Goal: Information Seeking & Learning: Learn about a topic

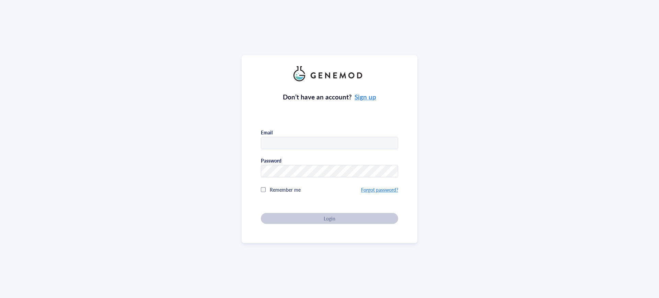
type input "[PERSON_NAME][EMAIL_ADDRESS][PERSON_NAME][DOMAIN_NAME]"
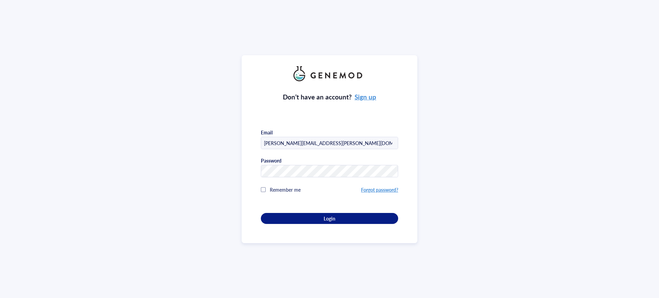
drag, startPoint x: 335, startPoint y: 220, endPoint x: 405, endPoint y: 96, distance: 142.2
click at [336, 219] on button "Login" at bounding box center [329, 218] width 137 height 11
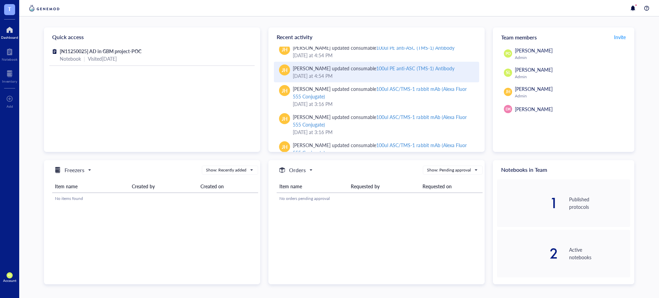
scroll to position [71, 0]
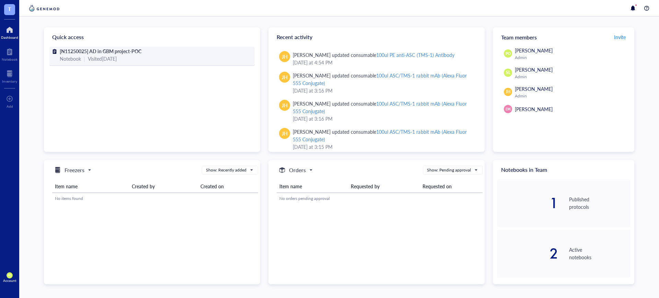
click at [94, 51] on span "[N11250025] AD in GBM project-POC" at bounding box center [101, 51] width 82 height 7
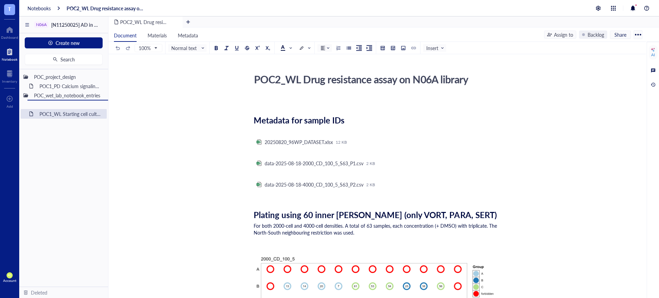
drag, startPoint x: 37, startPoint y: 115, endPoint x: 50, endPoint y: 111, distance: 13.8
click at [50, 111] on div "POC_project_design POC1_PD Calcium signaling screen of N06A library POC_wet_lab…" at bounding box center [63, 178] width 89 height 218
drag, startPoint x: 50, startPoint y: 104, endPoint x: 52, endPoint y: 117, distance: 13.2
click at [52, 117] on div "N06A [N11250025] AD in GBM project-POC Create new Search POC_project_design POC…" at bounding box center [339, 165] width 640 height 298
drag, startPoint x: 53, startPoint y: 113, endPoint x: 46, endPoint y: 112, distance: 7.6
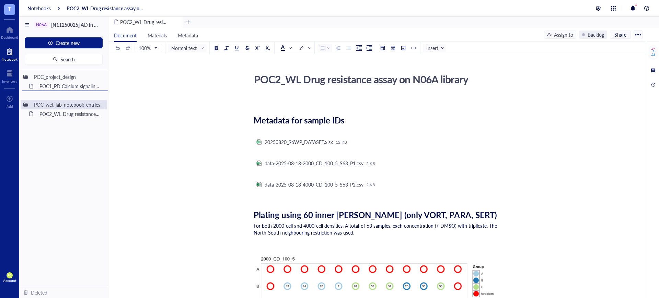
click at [46, 112] on div "POC_project_design POC1_PD Calcium signaling screen of N06A library POC_wet_lab…" at bounding box center [63, 178] width 89 height 218
drag, startPoint x: 64, startPoint y: 95, endPoint x: 66, endPoint y: 113, distance: 17.2
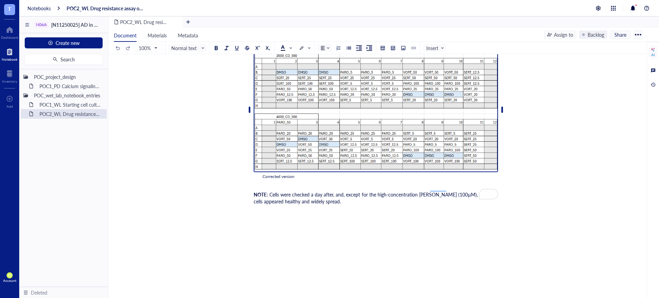
scroll to position [1476, 0]
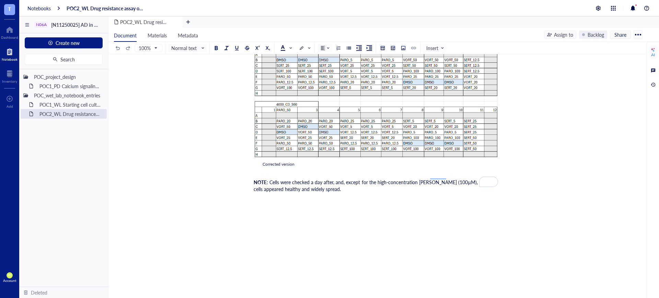
click at [336, 185] on div "NOTE : Cells were checked a day after, and, except for the high-concentration w…" at bounding box center [376, 186] width 244 height 14
click at [438, 179] on span ": Cells were checked a day after, and, except for the high-concentration [PERSO…" at bounding box center [373, 186] width 238 height 14
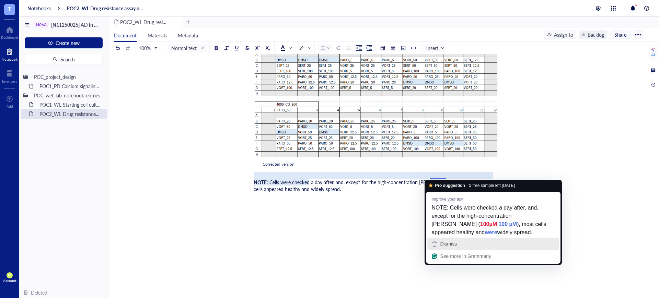
click at [453, 243] on span "Dismiss" at bounding box center [448, 243] width 17 height 5
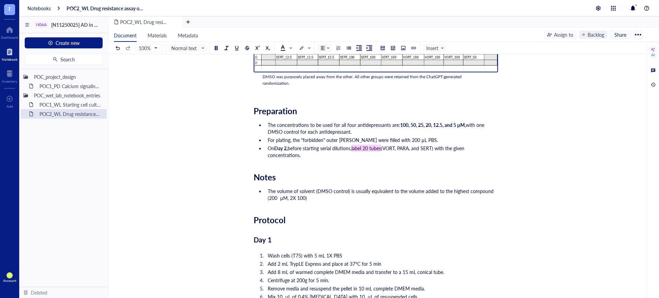
scroll to position [1002, 0]
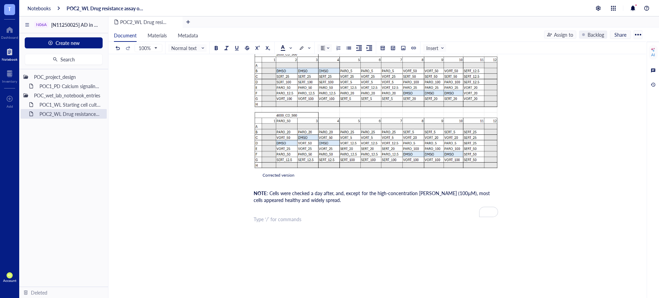
scroll to position [1495, 0]
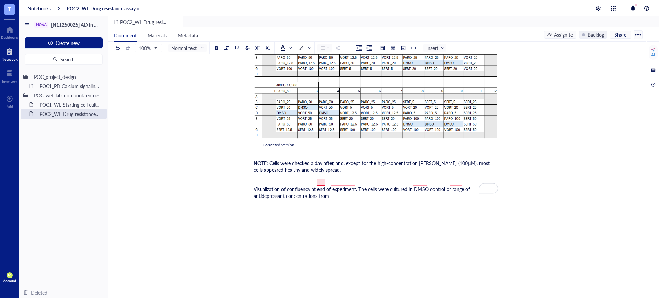
click at [324, 186] on span "Visualization of confluency at end of experiment. The cells were cultured in DM…" at bounding box center [363, 193] width 218 height 14
click at [357, 186] on span "Visualization of confluency at the end of experiment. The cells were cultured i…" at bounding box center [367, 193] width 226 height 14
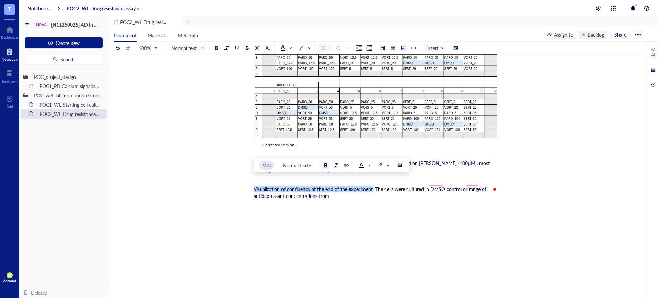
click at [326, 165] on div at bounding box center [325, 165] width 5 height 5
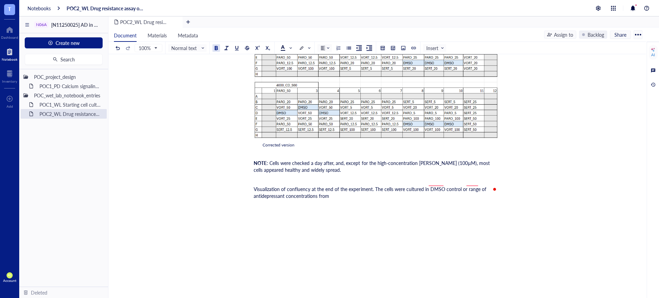
click at [356, 192] on div "Visualization of confluency at the end of the experiment. The cells were cultur…" at bounding box center [376, 193] width 244 height 14
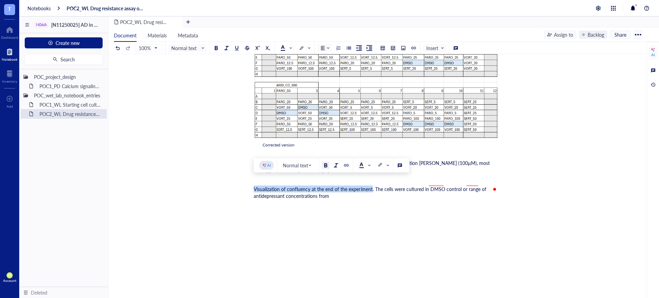
click at [324, 165] on div at bounding box center [325, 165] width 5 height 5
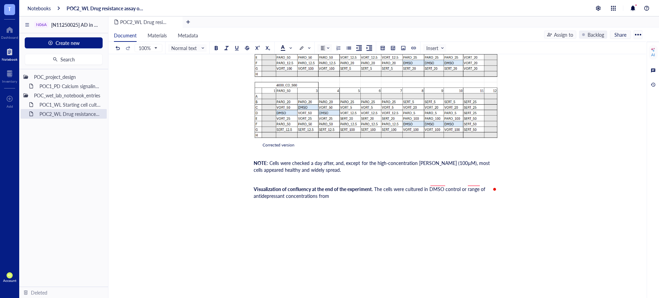
click at [437, 186] on span ". The cells were cultured in DMSO control or range of antidepressant concentrat…" at bounding box center [370, 193] width 233 height 14
click at [472, 186] on span ". The cells were cultured in a DMSO control or range of antidepressant concentr…" at bounding box center [372, 193] width 237 height 14
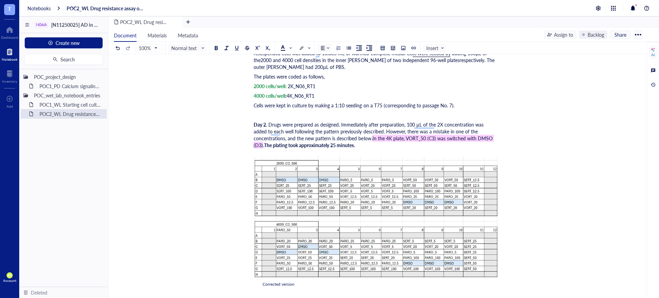
scroll to position [1481, 0]
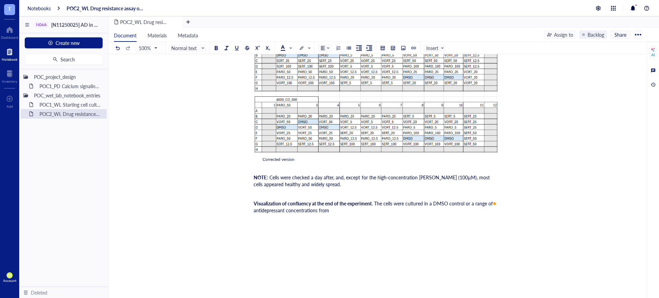
drag, startPoint x: 345, startPoint y: 204, endPoint x: 318, endPoint y: 207, distance: 27.0
click at [361, 204] on span ". The cells were cultured in a DMSO control or a range of antidepressant concen…" at bounding box center [374, 207] width 241 height 14
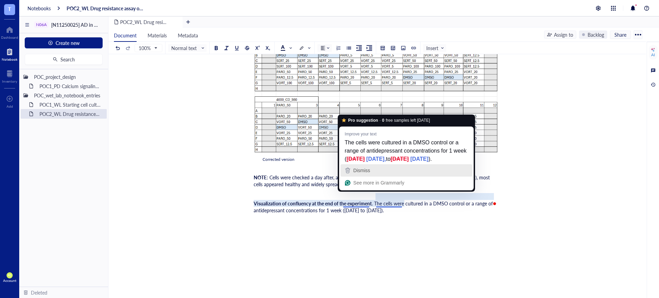
click at [381, 176] on div "Dismiss" at bounding box center [407, 171] width 126 height 10
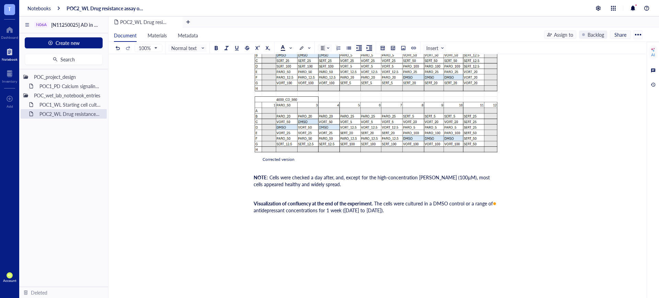
click at [405, 202] on span ". The cells were cultured in a DMSO control or a range of antidepressant concen…" at bounding box center [374, 207] width 241 height 14
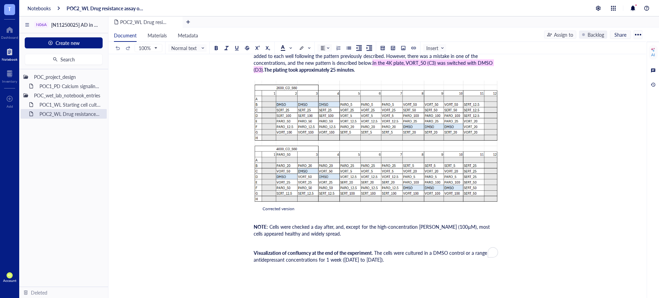
scroll to position [1502, 0]
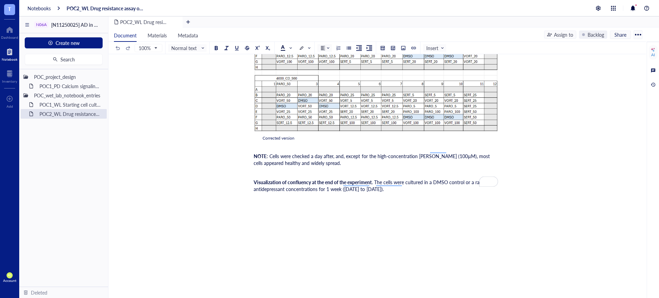
click at [435, 183] on div "Visualization of confluency at the end of the experiment . The cells were cultu…" at bounding box center [376, 186] width 244 height 14
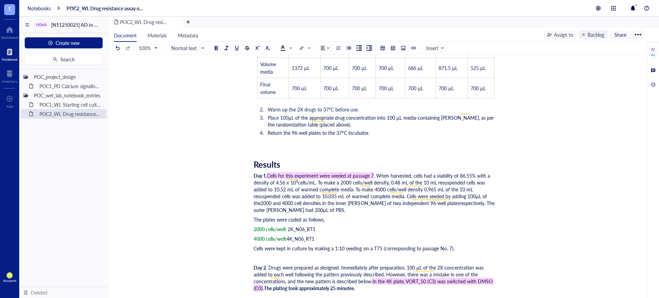
scroll to position [1288, 0]
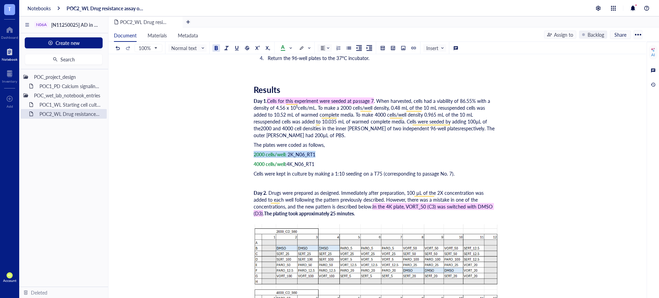
drag, startPoint x: 256, startPoint y: 148, endPoint x: 334, endPoint y: 148, distance: 77.9
click at [334, 151] on div "2000 cells/well: 2K_N06_RT1" at bounding box center [376, 154] width 244 height 7
copy div "2000 cells/well: 2K_N06_RT1"
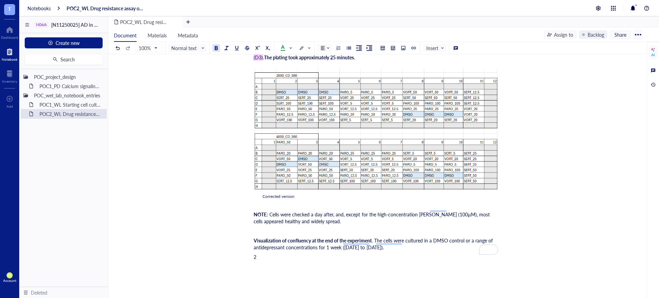
scroll to position [1512, 0]
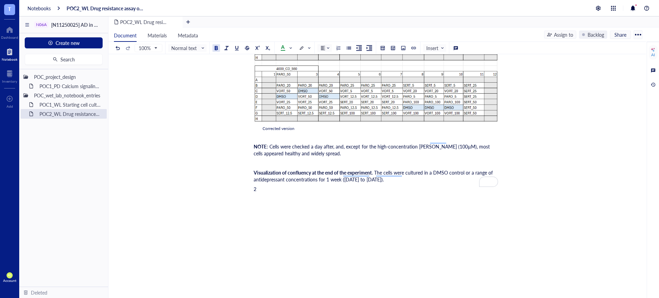
click at [261, 186] on div "2" at bounding box center [376, 189] width 244 height 7
click at [346, 47] on div at bounding box center [348, 48] width 5 height 5
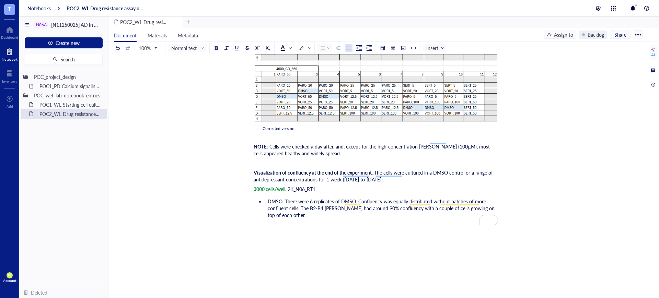
click at [358, 198] on span "DMSO. There were 6 replicates of DMSO. Confluency was equally distributed witho…" at bounding box center [382, 208] width 228 height 21
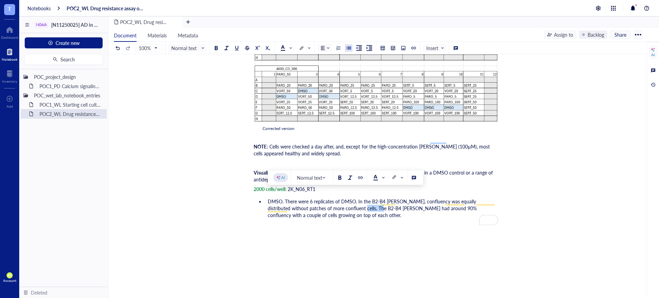
drag, startPoint x: 359, startPoint y: 202, endPoint x: 339, endPoint y: 202, distance: 20.3
click at [339, 202] on span "DMSO. There were 6 replicates of DMSO. In the B2-B4 wells, confluency was equal…" at bounding box center [373, 208] width 210 height 21
drag, startPoint x: 370, startPoint y: 203, endPoint x: 343, endPoint y: 203, distance: 26.8
click at [343, 203] on span "DMSO. There were 6 replicates of DMSO. In the B2-B4 wells, confluency was equal…" at bounding box center [373, 208] width 210 height 21
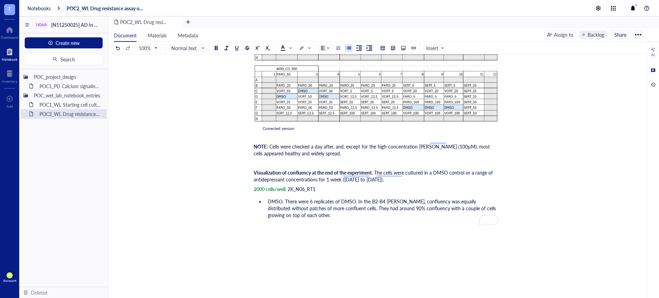
click at [322, 210] on li "DMSO. There were 6 replicates of DMSO. In the B2-B4 wells, confluency was equal…" at bounding box center [381, 208] width 233 height 21
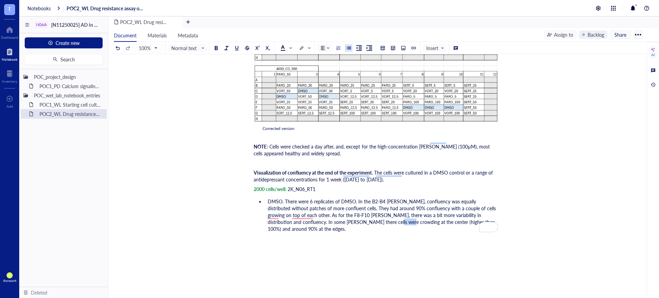
drag, startPoint x: 356, startPoint y: 215, endPoint x: 348, endPoint y: 215, distance: 8.6
click at [348, 215] on span "DMSO. There were 6 replicates of DMSO. In the B2-B4 wells, confluency was equal…" at bounding box center [383, 215] width 230 height 34
drag, startPoint x: 463, startPoint y: 214, endPoint x: 456, endPoint y: 216, distance: 7.3
click at [455, 216] on span "DMSO. There were 6 replicates of DMSO. In the B2-B4 wells, confluency was equal…" at bounding box center [383, 215] width 230 height 34
drag, startPoint x: 465, startPoint y: 216, endPoint x: 452, endPoint y: 214, distance: 13.6
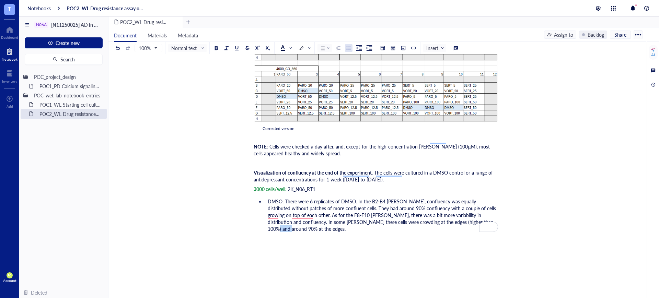
click at [452, 214] on span "DMSO. There were 6 replicates of DMSO. In the B2-B4 wells, confluency was equal…" at bounding box center [383, 215] width 230 height 34
drag, startPoint x: 282, startPoint y: 195, endPoint x: 268, endPoint y: 194, distance: 13.8
click at [268, 198] on span "DMSO. There were 6 replicates of DMSO. In the B2-B4 wells, confluency was equal…" at bounding box center [383, 215] width 230 height 34
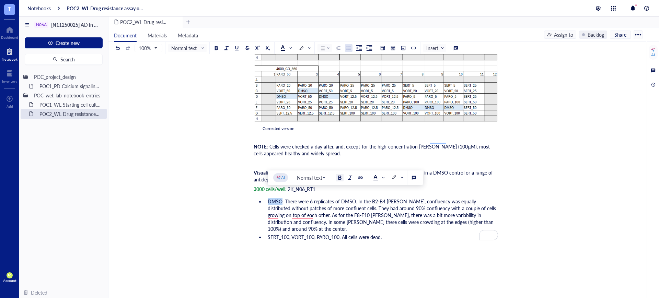
click at [341, 179] on div at bounding box center [340, 177] width 5 height 5
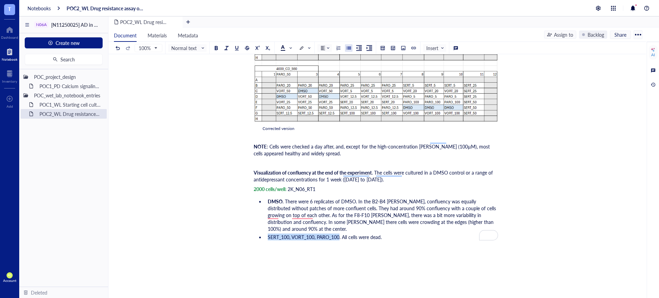
drag, startPoint x: 340, startPoint y: 222, endPoint x: 265, endPoint y: 222, distance: 74.2
click at [265, 234] on li "SERT_100, VORT_100, PARO_100. All cells were dead." at bounding box center [381, 237] width 233 height 7
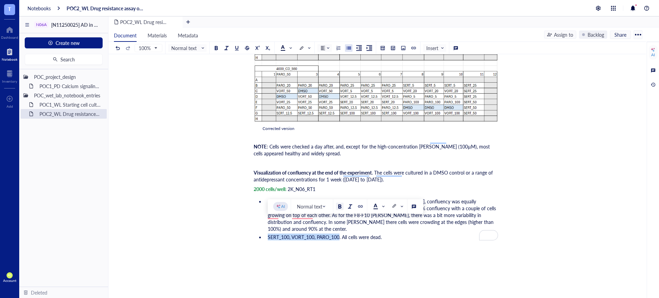
click at [341, 204] on div at bounding box center [340, 206] width 5 height 5
click at [397, 234] on li "SERT_100, VORT_100, PARO_100 . All cells were dead." at bounding box center [381, 237] width 233 height 7
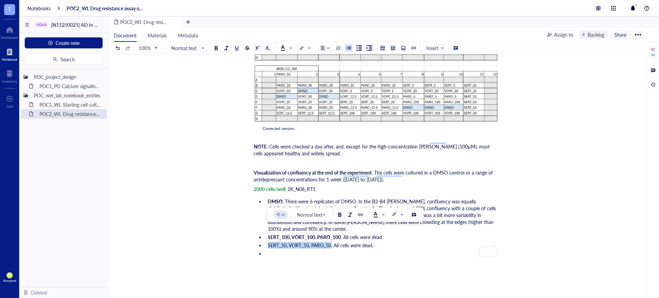
drag, startPoint x: 332, startPoint y: 231, endPoint x: 268, endPoint y: 234, distance: 64.6
click at [268, 242] on span "SERT_50, VORT_50, PARO_50. All cells were dead." at bounding box center [321, 245] width 106 height 7
click at [340, 215] on div at bounding box center [340, 215] width 5 height 5
click at [290, 244] on ul "DMSO . There were 6 replicates of DMSO. In the B2-B4 wells, confluency was equa…" at bounding box center [376, 228] width 244 height 62
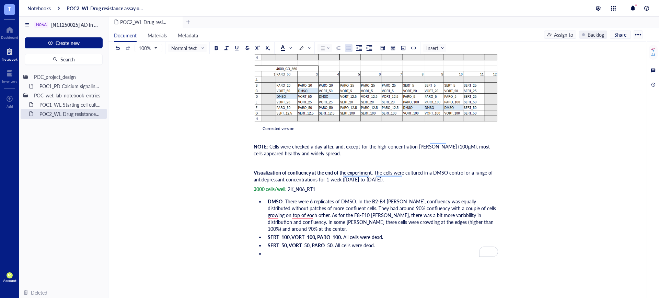
click at [427, 172] on div "Visualization of confluency at the end of the experiment . The cells were cultu…" at bounding box center [376, 176] width 244 height 14
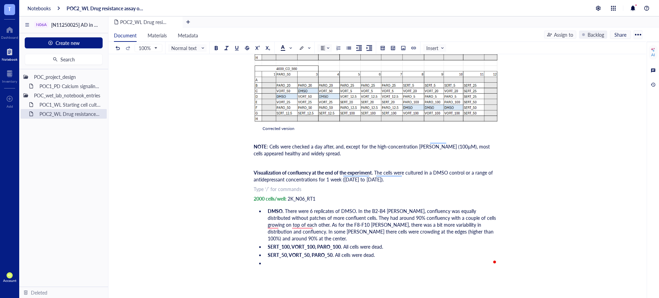
click at [363, 244] on ul "DMSO . There were 6 replicates of DMSO. In the B2-B4 wells, confluency was equa…" at bounding box center [376, 237] width 244 height 62
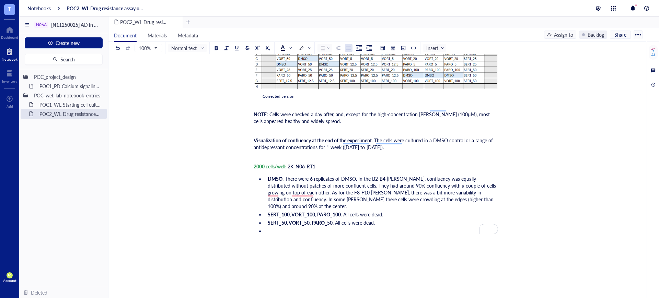
scroll to position [1591, 0]
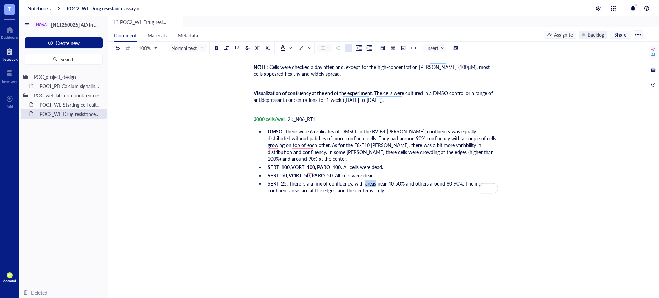
drag, startPoint x: 376, startPoint y: 171, endPoint x: 365, endPoint y: 171, distance: 11.0
click at [365, 180] on span "SERT_25. There is a a mix of confluency, with areas near 40-50% and others arou…" at bounding box center [377, 187] width 219 height 14
drag, startPoint x: 438, startPoint y: 170, endPoint x: 425, endPoint y: 167, distance: 13.3
click at [425, 180] on span "SERT_25. There is a a mix of confluency, with the center near 40-50% and others…" at bounding box center [383, 187] width 230 height 14
click at [310, 180] on span "SERT_25. There is a a mix of confluency, with the center near 40-50% and the ed…" at bounding box center [380, 187] width 225 height 14
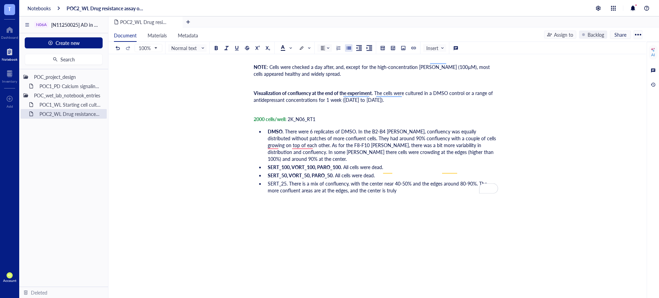
drag, startPoint x: 478, startPoint y: 169, endPoint x: 482, endPoint y: 182, distance: 13.3
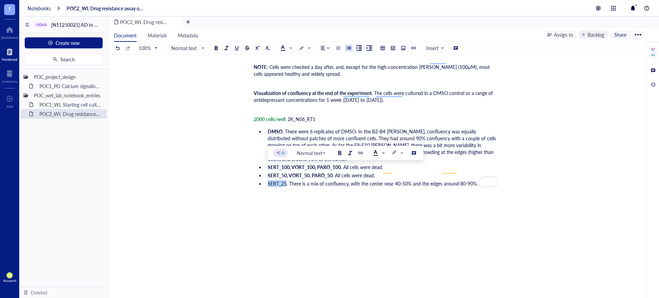
drag, startPoint x: 287, startPoint y: 169, endPoint x: 268, endPoint y: 168, distance: 18.9
click at [268, 180] on span "SERT_25. There is a mix of confluency, with the center near 40-50% and the edge…" at bounding box center [373, 183] width 210 height 7
click at [341, 154] on div at bounding box center [340, 153] width 5 height 5
click at [480, 180] on li "SERT_25 . There is a mix of confluency, with the center near 40-50% and the edg…" at bounding box center [381, 183] width 233 height 7
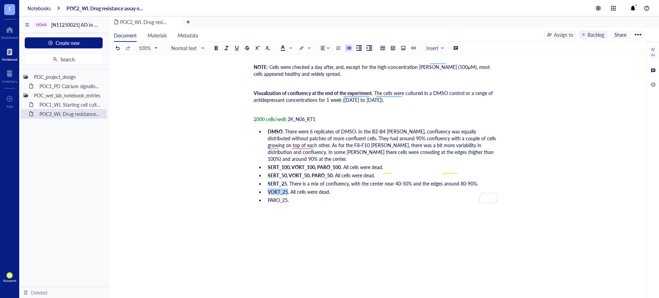
drag, startPoint x: 287, startPoint y: 178, endPoint x: 267, endPoint y: 179, distance: 20.3
click at [267, 189] on li "VORT_25. All cells were dead." at bounding box center [381, 192] width 233 height 7
drag, startPoint x: 343, startPoint y: 160, endPoint x: 282, endPoint y: 189, distance: 67.0
click at [342, 160] on button at bounding box center [340, 162] width 8 height 8
drag, startPoint x: 288, startPoint y: 187, endPoint x: 268, endPoint y: 185, distance: 19.6
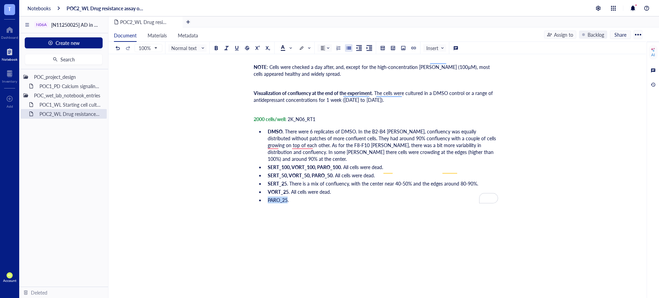
click at [268, 197] on span "PARO_25." at bounding box center [278, 200] width 21 height 7
click at [338, 171] on button at bounding box center [340, 170] width 8 height 8
click at [309, 197] on li "PARO_25 ." at bounding box center [381, 200] width 233 height 7
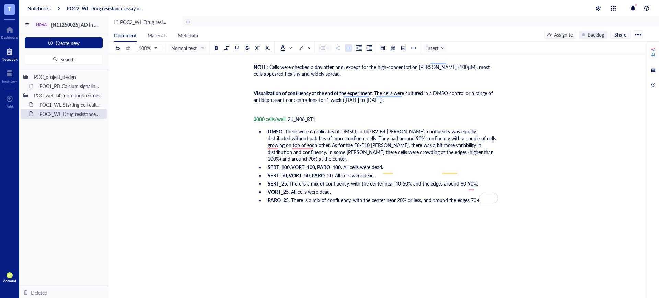
click at [482, 180] on li "SERT_25 . There is a mix of confluency, with the center near 40-50% and the edg…" at bounding box center [381, 183] width 233 height 7
click at [469, 197] on span ". There is a mix of confluency, with the center near 20% or less, and around th…" at bounding box center [388, 200] width 199 height 7
click at [497, 197] on li "PARO_25 . There is a mix of confluency, with the center near 20% or less, and a…" at bounding box center [381, 200] width 233 height 7
click at [452, 180] on span ". There is a mix of confluency, with the center near 40-50% and the edges aroun…" at bounding box center [382, 183] width 191 height 7
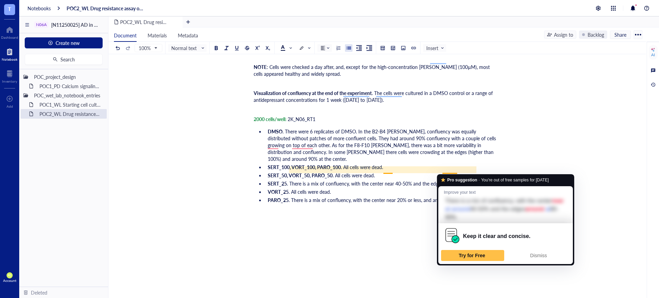
click at [538, 250] on div "Dismiss" at bounding box center [538, 256] width 63 height 12
click at [539, 256] on span "Dismiss" at bounding box center [538, 255] width 17 height 5
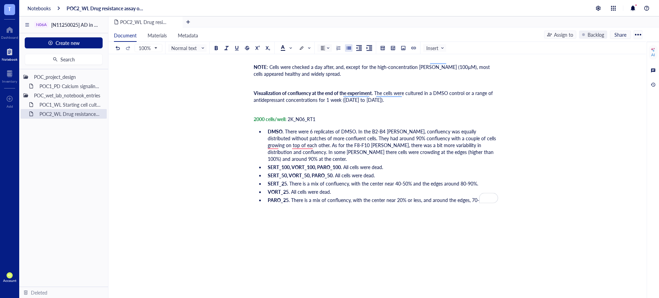
click at [468, 197] on span ". There is a mix of confluency, with the center near 20% or less, and around th…" at bounding box center [389, 200] width 200 height 7
click at [470, 197] on span ". There is a mix of confluency, with the center near 20% or less, and around th…" at bounding box center [389, 200] width 200 height 7
click at [490, 220] on span "Dismiss" at bounding box center [485, 218] width 17 height 5
click at [489, 197] on li "PARO_25 . There is a mix of confluency, with the center near 20% or less, and a…" at bounding box center [381, 200] width 233 height 7
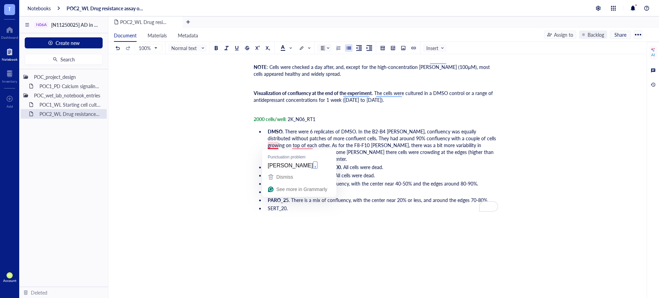
click at [271, 145] on span ". There were 6 replicates of DMSO. In the B2-B4 wells, confluency was equally d…" at bounding box center [383, 145] width 230 height 34
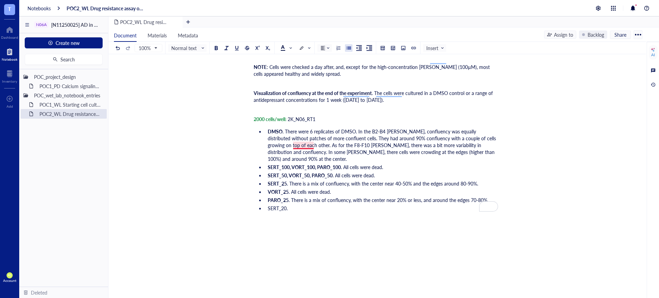
click at [306, 144] on span ". There were 6 replicates of DMSO. In the B2-B4 wells, confluency was equally d…" at bounding box center [383, 145] width 230 height 34
click at [308, 164] on span "SERT_100, VORT_100, PARO_100" at bounding box center [304, 167] width 73 height 7
click at [303, 143] on span ". There were 6 replicates of DMSO. In the B2-B4 wells, confluency was equally d…" at bounding box center [383, 145] width 230 height 34
click at [306, 205] on li "SERT_20." at bounding box center [381, 208] width 233 height 7
click at [312, 205] on span "SERT_20. Cells were confluent at the edges, and 70-80% confluent at the center" at bounding box center [353, 208] width 170 height 7
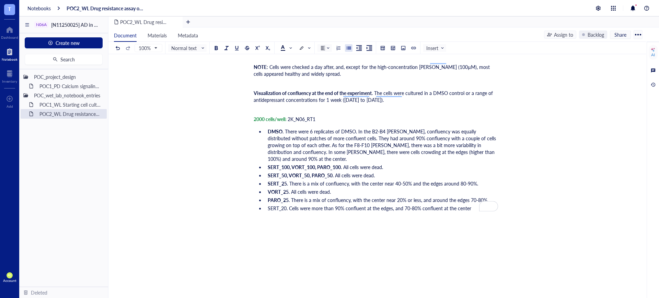
click at [479, 205] on li "SERT_20. Cells were more than 90% confluent at the edges, and 70-80% confluent …" at bounding box center [381, 208] width 233 height 7
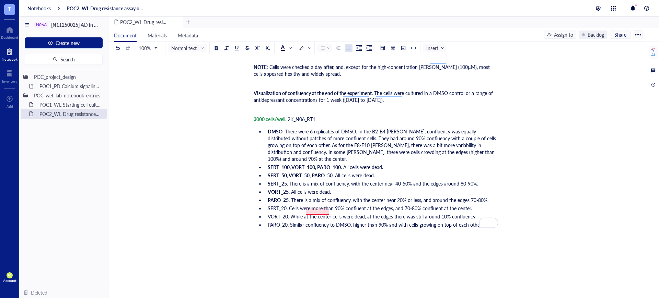
click at [323, 221] on span "PARO_20. Similar confluency to DMSO, higher than 90% and with cells growing on …" at bounding box center [375, 224] width 215 height 7
click at [473, 221] on li "PARO_20. Similar to DMSO, higher than 90% and with cells growing on top of each…" at bounding box center [381, 224] width 233 height 7
click at [326, 221] on span "PARO_20. Similar to DMSO, higher than 90% and with cells growing on top of each…" at bounding box center [363, 224] width 190 height 7
click at [470, 205] on span "SERT_20. Cells were more than 90% confluent at the edges, and 70-80% confluent …" at bounding box center [370, 208] width 204 height 7
click at [293, 205] on span "SERT_20. Cells were more than 90% confluent at the edges, and 70-80% confluent …" at bounding box center [370, 208] width 204 height 7
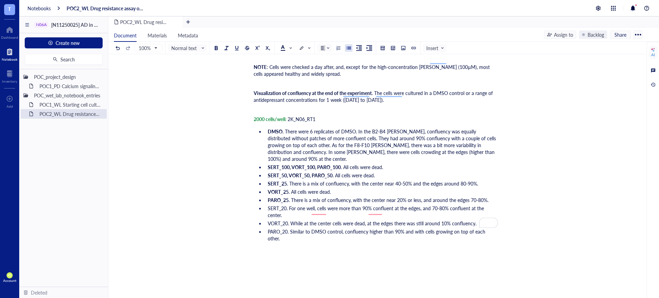
click at [486, 205] on span "SERT_20. For one well, cells were more than 90% confluent at the edges, and 70-…" at bounding box center [377, 212] width 218 height 14
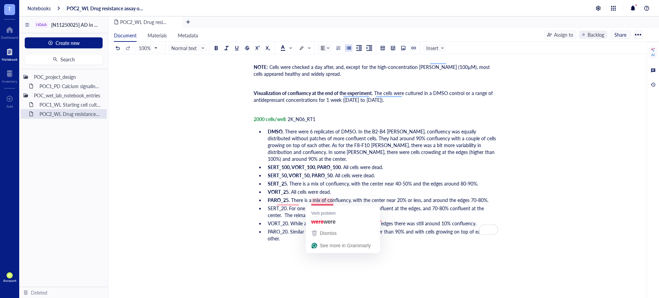
click at [327, 205] on span "SERT_20. For one well, cells were more than 90% confluent at the edges, and 70-…" at bounding box center [377, 212] width 218 height 14
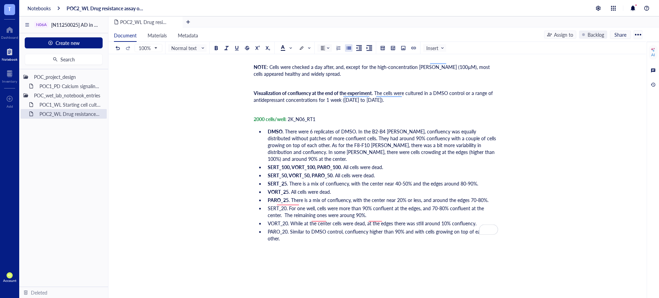
click at [286, 205] on span "SERT_20. For one well, cells were more than 90% confluent at the edges, and 70-…" at bounding box center [377, 212] width 218 height 14
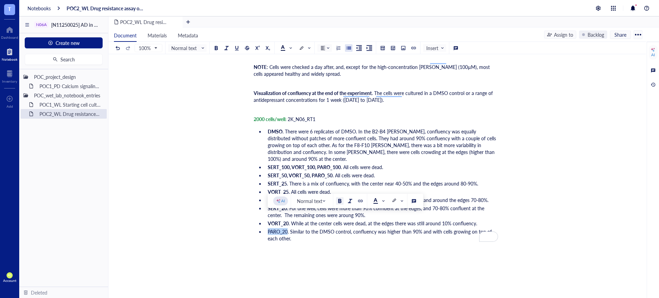
click at [338, 200] on div at bounding box center [340, 201] width 5 height 5
click at [311, 228] on li "PARO_20 . Similar to the DMSO control, confluency was higher than 90% and with …" at bounding box center [381, 235] width 233 height 14
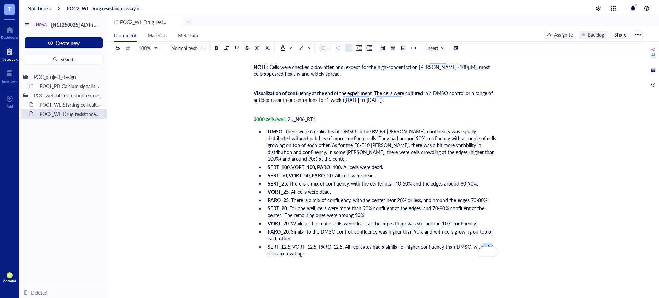
drag, startPoint x: 483, startPoint y: 234, endPoint x: 491, endPoint y: 235, distance: 8.6
click at [491, 243] on span "SERT_12.5, VORT_12.5, PARO_12.5. All replicates had a similar or higher conflue…" at bounding box center [381, 250] width 227 height 14
click at [330, 243] on li "SERT_12.5, VORT_12.5, PARO_12.5. All replicates had a similar or higher conflue…" at bounding box center [381, 250] width 233 height 14
drag, startPoint x: 474, startPoint y: 232, endPoint x: 486, endPoint y: 241, distance: 14.8
click at [486, 243] on li "SERT_12.5, VORT_12.5, PARO_12.5. All replicates had a similar or higher conflue…" at bounding box center [381, 250] width 233 height 14
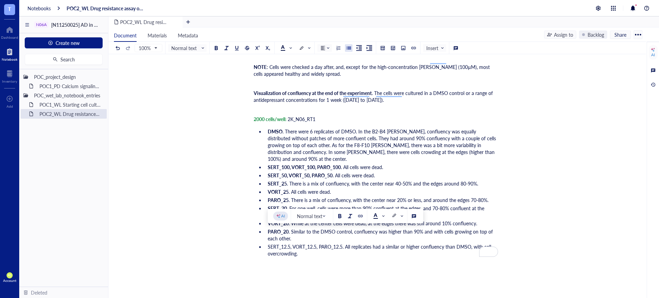
click at [488, 243] on span "SERT_12.5, VORT_12.5, PARO_12.5. All replicates had a similar or higher conflue…" at bounding box center [380, 250] width 225 height 14
drag, startPoint x: 494, startPoint y: 233, endPoint x: 483, endPoint y: 231, distance: 11.1
click at [483, 243] on li "SERT_12.5, VORT_12.5, PARO_12.5. All replicates had a similar or higher conflue…" at bounding box center [381, 250] width 233 height 14
drag, startPoint x: 307, startPoint y: 238, endPoint x: 327, endPoint y: 229, distance: 21.2
click at [307, 243] on li "SERT_12.5, VORT_12.5, PARO_12.5. All replicates had a similar or higher conflue…" at bounding box center [381, 250] width 233 height 14
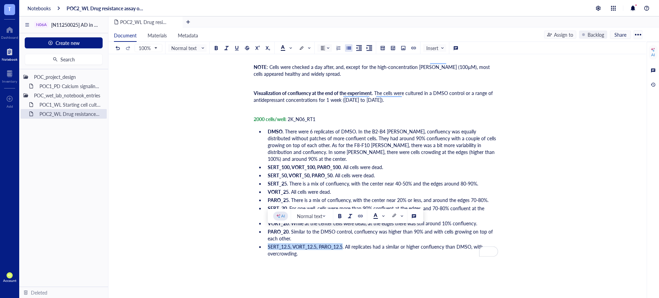
drag, startPoint x: 343, startPoint y: 230, endPoint x: 263, endPoint y: 236, distance: 79.5
click at [263, 236] on ul "DMSO . There were 6 replicates of DMSO. In the B2-B4 [PERSON_NAME], confluency …" at bounding box center [376, 193] width 244 height 132
click at [338, 218] on div at bounding box center [340, 216] width 5 height 5
click at [325, 243] on li "SERT_12.5, VORT_12.5, PARO_12.5. All replicates had a similar or higher conflue…" at bounding box center [381, 250] width 233 height 14
drag, startPoint x: 346, startPoint y: 234, endPoint x: 348, endPoint y: 238, distance: 4.5
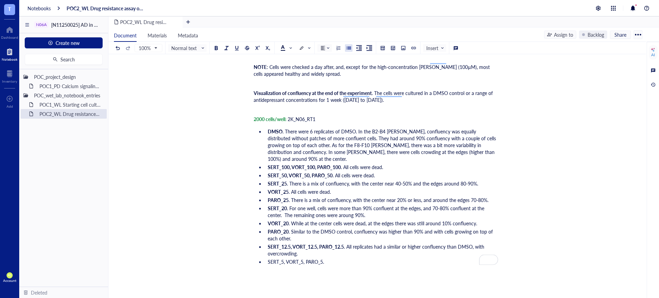
click at [348, 243] on li "SERT_12.5, VORT_12.5, PARO_12.5 . All replicates had a similar or higher conflu…" at bounding box center [381, 250] width 233 height 14
copy span "All replicates had a similar or higher confluency than DMSO, with overcrowding."
click at [333, 259] on li "SERT_5, VORT_5, PARO_5." at bounding box center [381, 262] width 233 height 7
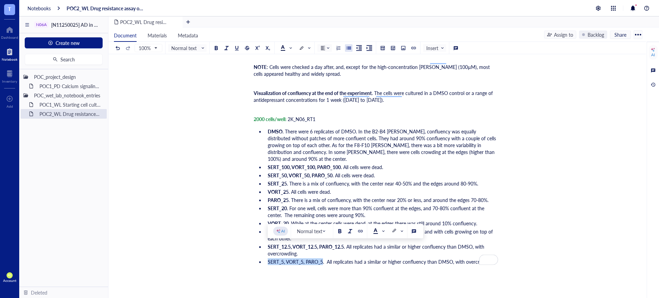
drag, startPoint x: 324, startPoint y: 247, endPoint x: 266, endPoint y: 247, distance: 57.3
click at [266, 259] on li "SERT_5, VORT_5, PARO_5. All replicates had a similar or higher confluency than …" at bounding box center [381, 262] width 233 height 7
click at [337, 230] on button at bounding box center [340, 232] width 8 height 8
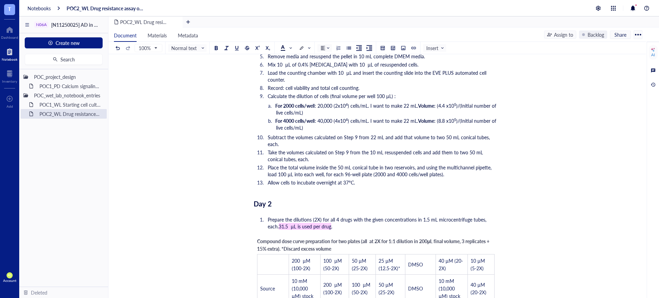
scroll to position [1162, 0]
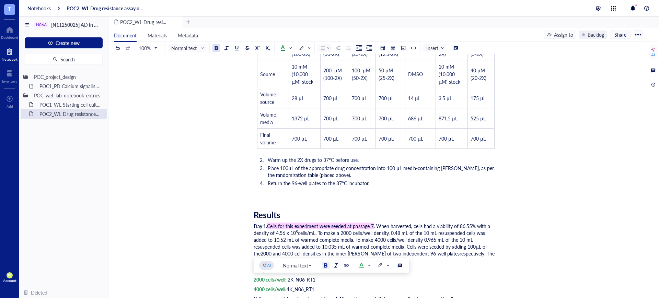
drag, startPoint x: 323, startPoint y: 284, endPoint x: 258, endPoint y: 282, distance: 65.3
copy div "4000 cells/well : 4K_N06_RT1"
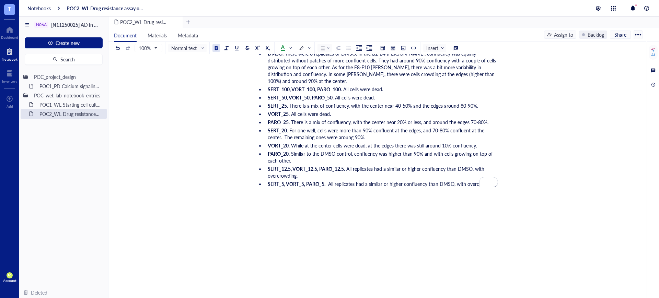
scroll to position [1670, 0]
click at [287, 193] on div "﻿" at bounding box center [376, 196] width 244 height 7
click at [352, 193] on div "4000 cells/well : 4K_N06_RT1" at bounding box center [376, 196] width 244 height 7
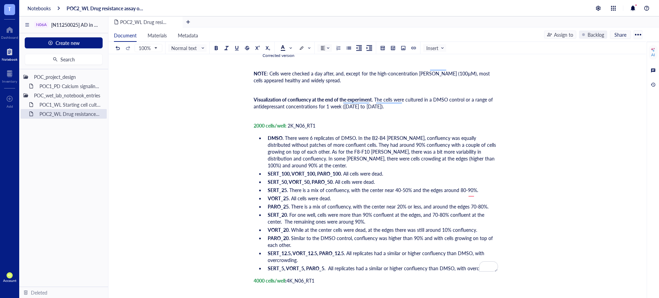
scroll to position [1598, 0]
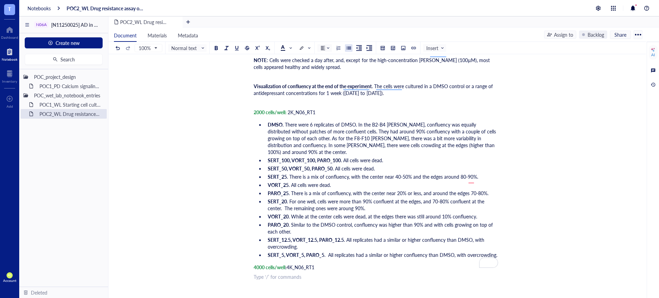
click at [349, 49] on div at bounding box center [348, 48] width 5 height 5
click at [438, 276] on span "DMSO. There were 6 replicates. D2,C3, and D4 had cells with 90% or higher conlf…" at bounding box center [381, 279] width 227 height 7
click at [348, 276] on span "DMSO. There were 6 replicates. D2,C3, and D4 had cells with 90% or higher confl…" at bounding box center [381, 279] width 227 height 7
click at [496, 276] on li "DMSO. There were 6 replicates. D2, C3, and D4 had cells with 90% or higher conf…" at bounding box center [381, 279] width 233 height 7
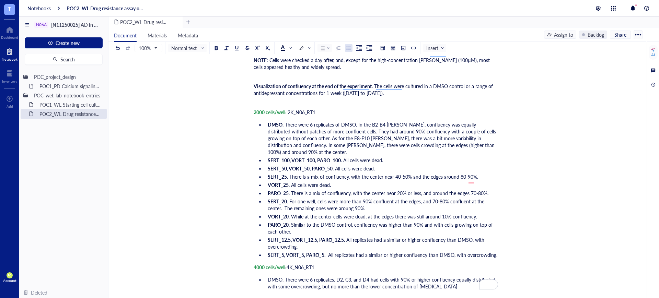
click at [367, 276] on span "DMSO. There were 6 replicates. D2, C3, and D4 had cells with 90% or higher conf…" at bounding box center [383, 283] width 230 height 14
click at [489, 276] on li "DMSO. There were 6 replicates. D2, C3, and D4 had cells with 90% or higher conf…" at bounding box center [381, 286] width 233 height 21
click at [387, 276] on span "DMSO. There were 6 replicates. D2, C3, and D4 had cells with 90% or higher conf…" at bounding box center [383, 289] width 230 height 27
click at [493, 279] on li "DMSO. There were 6 replicates. D2, C3, and D4 had cells with 90% or higher conf…" at bounding box center [381, 289] width 233 height 27
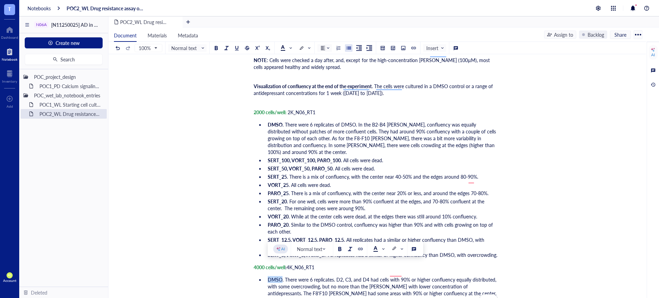
drag, startPoint x: 282, startPoint y: 265, endPoint x: 268, endPoint y: 267, distance: 14.2
click at [268, 276] on span "DMSO. There were 6 replicates. D2, C3, and D4 had cells with 90% or higher conf…" at bounding box center [383, 289] width 230 height 27
click at [339, 246] on button at bounding box center [340, 250] width 8 height 8
click at [413, 280] on span ". There were 6 replicates. D2, C3, and D4 had cells with 90% or higher confluen…" at bounding box center [383, 289] width 230 height 27
click at [396, 276] on span ". There were 6 replicates. D2, C3, and D4 had cells with 90% or higher confluen…" at bounding box center [383, 289] width 230 height 27
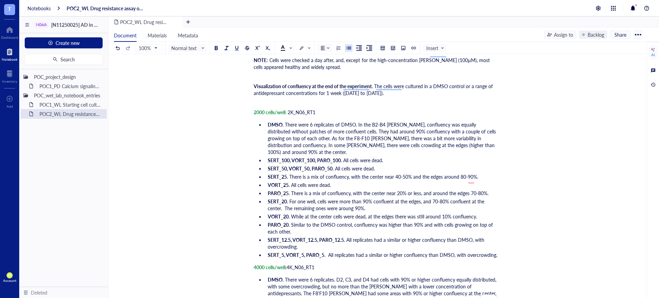
click at [276, 277] on span ". There were 6 replicates. D2, C3, and D4 had cells with 90% or higher confluen…" at bounding box center [383, 289] width 230 height 27
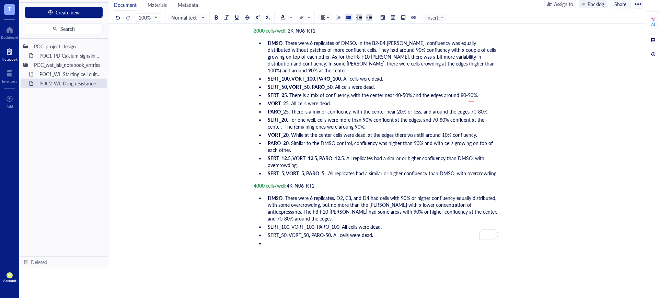
scroll to position [1640, 0]
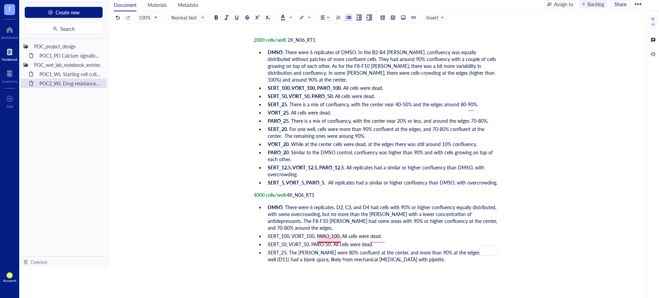
click at [315, 249] on span "SERT_25. The [PERSON_NAME] were 80% confluent at the center, and more than 90% …" at bounding box center [380, 256] width 225 height 14
click at [340, 249] on span "SERT_25. The [PERSON_NAME] were 80% confluent at the center, and more than 90% …" at bounding box center [380, 256] width 225 height 14
click at [401, 249] on span "SERT_25. The [PERSON_NAME] were 80% confluent at the center, and more than 90% …" at bounding box center [380, 256] width 225 height 14
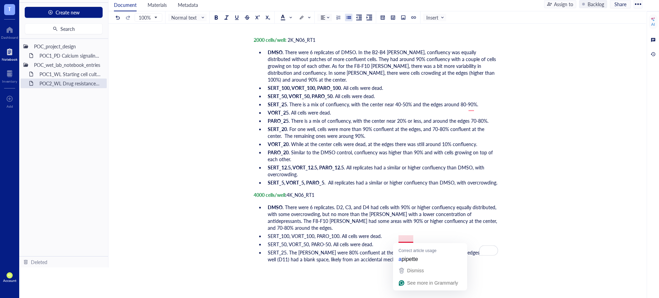
click at [398, 249] on span "SERT_25. The [PERSON_NAME] were 80% confluent at the center, and more than 90% …" at bounding box center [380, 256] width 225 height 14
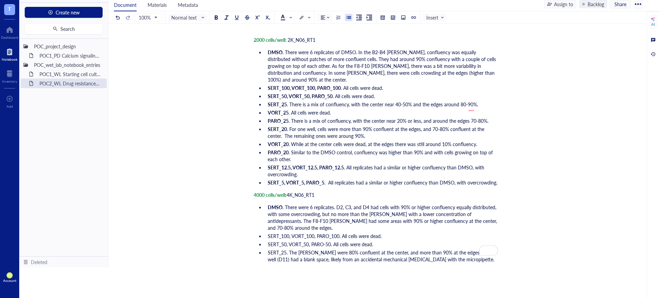
click at [458, 249] on li "SERT_25. The [PERSON_NAME] were 80% confluent at the center, and more than 90% …" at bounding box center [381, 256] width 233 height 14
drag, startPoint x: 340, startPoint y: 216, endPoint x: 239, endPoint y: 216, distance: 101.3
click at [341, 199] on div at bounding box center [340, 198] width 5 height 5
drag, startPoint x: 332, startPoint y: 223, endPoint x: 270, endPoint y: 221, distance: 62.2
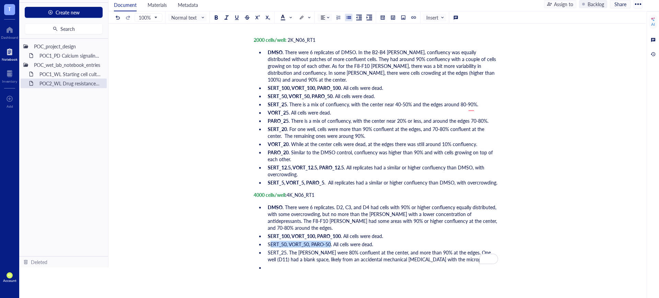
click at [270, 241] on span "SERT_50, VORT_50, PARO-50. All cells were dead." at bounding box center [320, 244] width 105 height 7
drag, startPoint x: 267, startPoint y: 224, endPoint x: 331, endPoint y: 224, distance: 64.2
click at [331, 241] on li "SERT_50, VORT_50, PARO-50. All cells were dead." at bounding box center [381, 244] width 233 height 7
click at [339, 205] on div at bounding box center [340, 207] width 5 height 5
drag, startPoint x: 286, startPoint y: 232, endPoint x: 268, endPoint y: 231, distance: 18.2
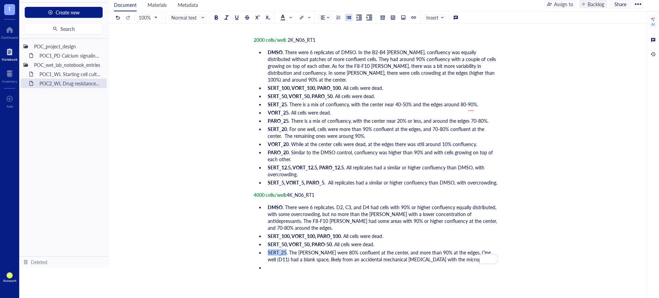
click at [268, 249] on span "SERT_25. The [PERSON_NAME] were 80% confluent at the center, and more than 90% …" at bounding box center [381, 256] width 227 height 14
drag, startPoint x: 341, startPoint y: 215, endPoint x: 304, endPoint y: 230, distance: 39.9
click at [340, 215] on div at bounding box center [340, 215] width 5 height 5
click at [286, 264] on li "﻿" at bounding box center [381, 267] width 233 height 7
click at [366, 279] on span "PARO_25. Cells were more than 90% confluent, and equally distributed." at bounding box center [343, 282] width 151 height 7
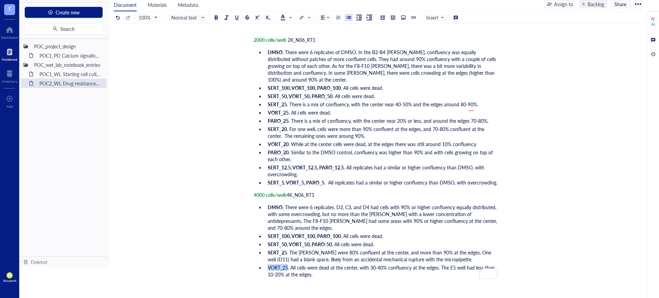
drag, startPoint x: 289, startPoint y: 246, endPoint x: 267, endPoint y: 245, distance: 21.6
click at [267, 264] on li "VORT_25. All cells were dead at the center, with 30-40% confluency at the edges…" at bounding box center [381, 271] width 233 height 14
click at [339, 230] on div at bounding box center [340, 230] width 5 height 5
drag, startPoint x: 288, startPoint y: 262, endPoint x: 264, endPoint y: 261, distance: 23.7
click at [264, 261] on ul "DMSO . There were 6 replicates. D2, C3, and D4 had cells with 90% or higher con…" at bounding box center [376, 245] width 244 height 85
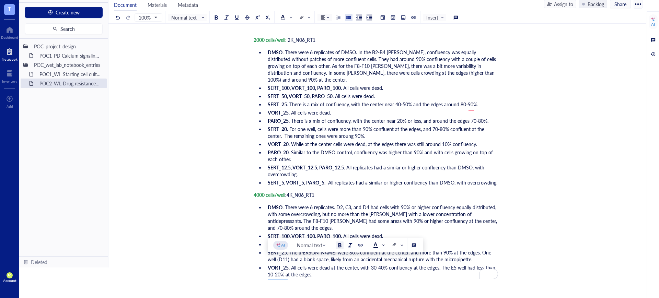
click at [339, 245] on div at bounding box center [340, 245] width 5 height 5
drag, startPoint x: 340, startPoint y: 223, endPoint x: 333, endPoint y: 223, distance: 6.9
click at [333, 241] on span ". All cells were dead." at bounding box center [353, 244] width 42 height 7
click at [379, 241] on span ". More cells were dead." at bounding box center [356, 244] width 48 height 7
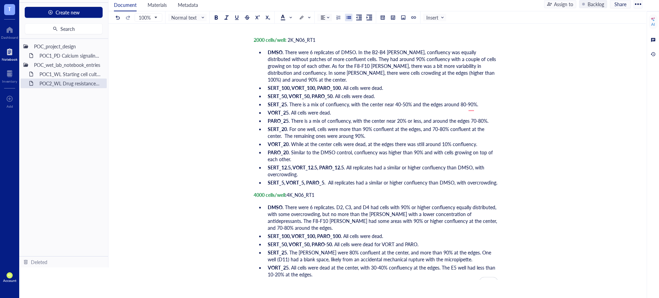
drag, startPoint x: 423, startPoint y: 224, endPoint x: 430, endPoint y: 228, distance: 8.4
click at [424, 241] on li "SERT_50, VORT_50, PARO-50 . All cells were dead for VORT and PARO." at bounding box center [381, 244] width 233 height 7
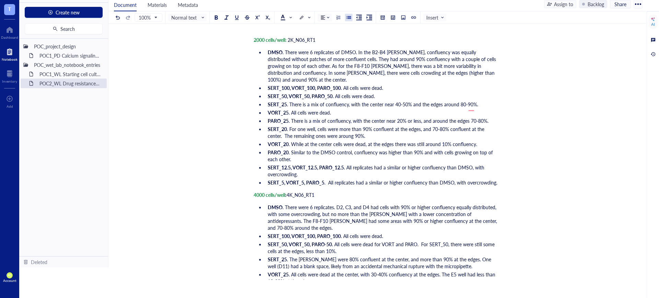
click at [307, 286] on span ". Cells were more than 90% confluent and equally distributed." at bounding box center [354, 289] width 130 height 7
click at [306, 295] on li "SERT_20" at bounding box center [381, 298] width 233 height 7
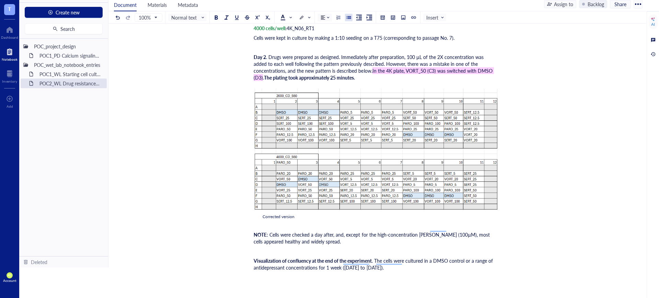
scroll to position [1608, 0]
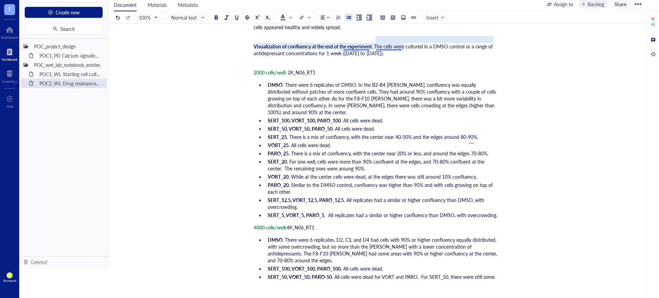
click at [367, 45] on span ". The cells were cultured in a DMSO control or a range of antidepressant concen…" at bounding box center [374, 50] width 241 height 14
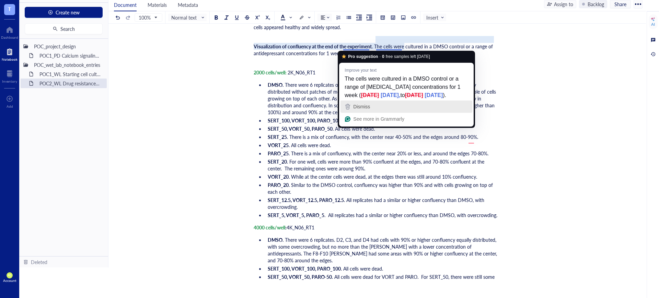
click at [371, 112] on div "Dismiss" at bounding box center [407, 107] width 126 height 10
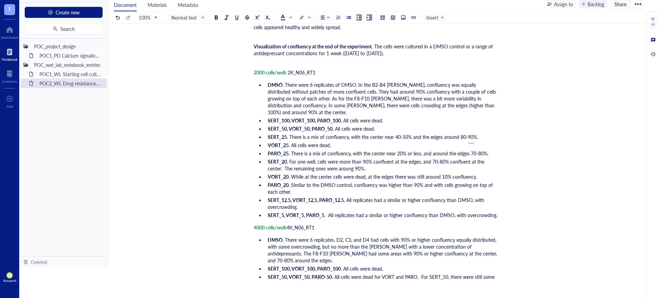
scroll to position [1778, 0]
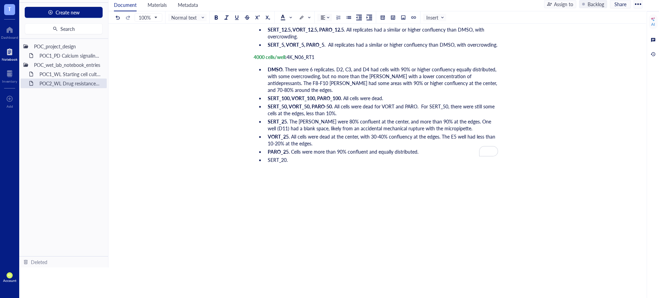
click at [326, 157] on li "SERT_20." at bounding box center [381, 160] width 233 height 7
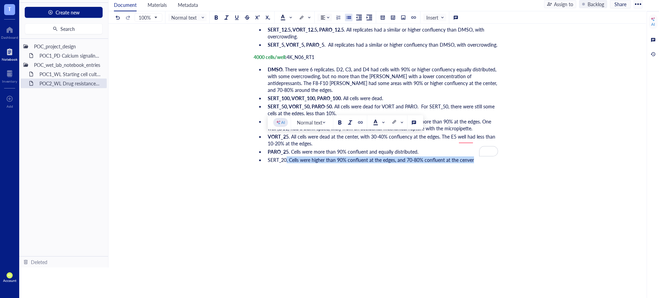
drag, startPoint x: 479, startPoint y: 138, endPoint x: 287, endPoint y: 142, distance: 192.3
click at [287, 157] on li "SERT_20. Cells were higher than 90% confluent at the edges, and 70-80% confluen…" at bounding box center [381, 160] width 233 height 7
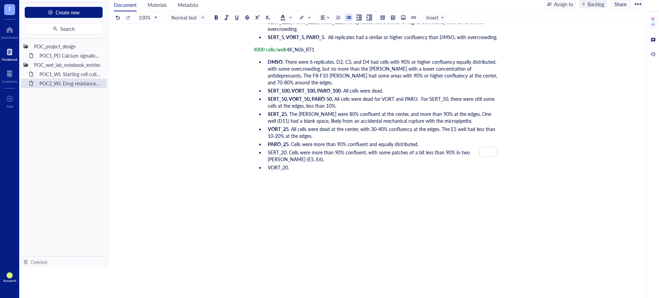
scroll to position [1786, 0]
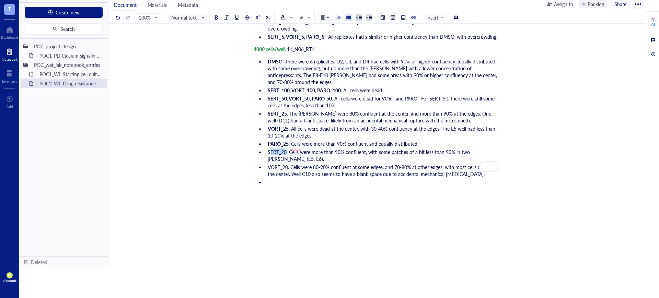
drag, startPoint x: 286, startPoint y: 130, endPoint x: 270, endPoint y: 129, distance: 16.9
click at [270, 149] on span "SERT_20. Cells were more than 90% confluent, with some patches of a bit less th…" at bounding box center [370, 156] width 204 height 14
drag, startPoint x: 269, startPoint y: 130, endPoint x: 286, endPoint y: 133, distance: 17.8
click at [286, 149] on span "SERT_20. Cells were more than 90% confluent, with some patches of a bit less th…" at bounding box center [370, 156] width 204 height 14
click at [341, 114] on div at bounding box center [340, 114] width 5 height 5
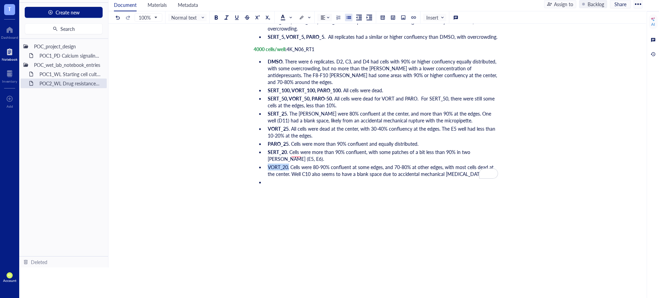
drag, startPoint x: 289, startPoint y: 148, endPoint x: 265, endPoint y: 145, distance: 24.2
click at [265, 164] on li "VORT_20. Cells were 80-90% confluent at some edges, and 70-80% at other edges, …" at bounding box center [381, 171] width 233 height 14
click at [290, 164] on span "VORT_20. Cells were 80-90% confluent at some edges, and 70-80% at other edges, …" at bounding box center [381, 171] width 227 height 14
drag, startPoint x: 287, startPoint y: 147, endPoint x: 269, endPoint y: 146, distance: 17.5
click at [269, 164] on span "VORT_20. Cells were 80-90% confluent at some edges, and 70-80% at other edges, …" at bounding box center [381, 171] width 227 height 14
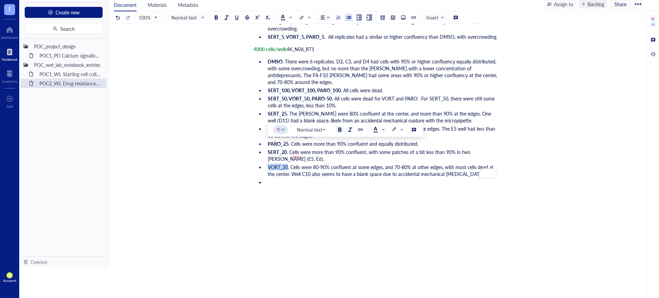
click at [339, 130] on div at bounding box center [340, 129] width 5 height 5
click at [296, 164] on span ". Cells were 80-90% confluent at some edges, and 70-80% at other edges, with mo…" at bounding box center [382, 171] width 228 height 14
click at [326, 191] on div "﻿" at bounding box center [376, 194] width 244 height 7
click at [297, 164] on span ". Cells were 80-90% confluent at some edges, and 70-80% at other edges, with mo…" at bounding box center [382, 171] width 228 height 14
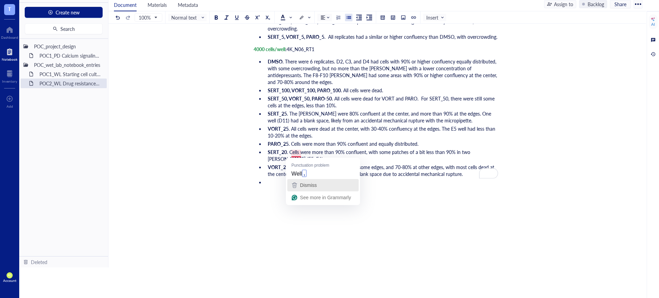
click at [312, 184] on span "Dismiss" at bounding box center [308, 185] width 17 height 5
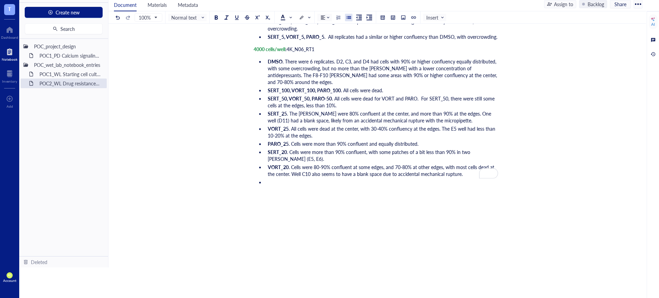
click at [310, 179] on li "﻿" at bounding box center [381, 182] width 233 height 7
drag, startPoint x: 288, startPoint y: 161, endPoint x: 268, endPoint y: 159, distance: 19.8
click at [268, 179] on span "PARO_20. Cells were more than 90% confluent." at bounding box center [318, 182] width 100 height 7
click at [340, 142] on div at bounding box center [340, 144] width 5 height 5
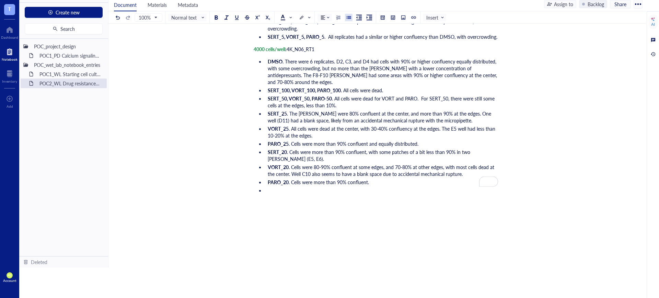
scroll to position [1572, 0]
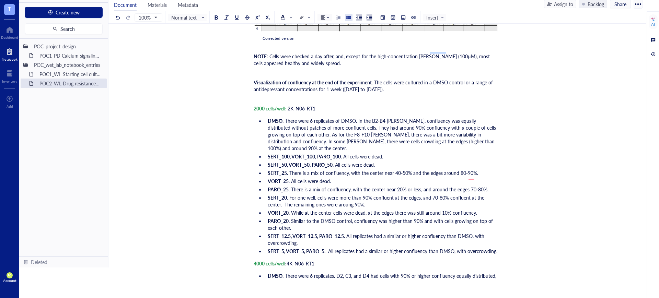
drag, startPoint x: 501, startPoint y: 237, endPoint x: 428, endPoint y: 238, distance: 73.1
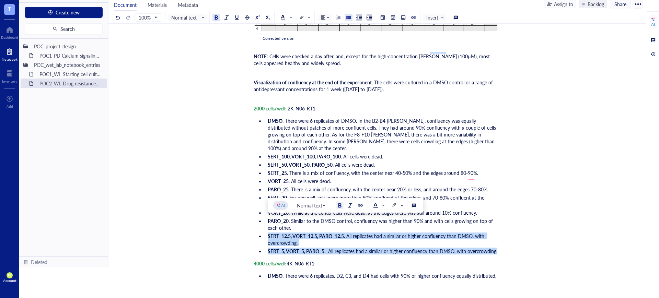
drag, startPoint x: 495, startPoint y: 238, endPoint x: 261, endPoint y: 221, distance: 235.5
click at [261, 221] on ul "DMSO . There were 6 replicates of DMSO. In the B2-B4 [PERSON_NAME], confluency …" at bounding box center [376, 186] width 244 height 140
copy ul "SERT_12.5, VORT_12.5, PARO_12.5 . All replicates had a similar or higher conflu…"
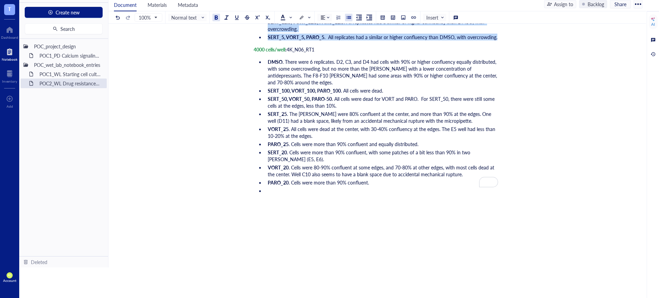
scroll to position [1786, 0]
click at [297, 187] on li "﻿" at bounding box center [381, 190] width 233 height 7
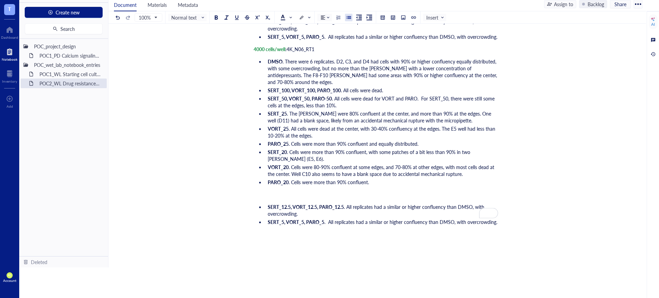
click at [271, 191] on div "﻿" at bounding box center [376, 194] width 244 height 7
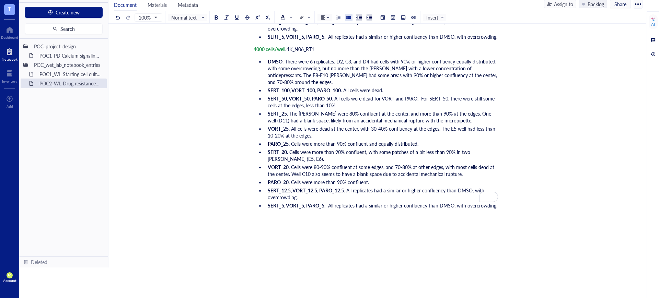
click at [419, 243] on span "As for the cell density, a 2000 cells/well or lower density is optimal for a we…" at bounding box center [359, 246] width 210 height 7
click at [466, 243] on div "As for the cell density, a 2000 cells/well or lower density is optimal for a we…" at bounding box center [376, 246] width 244 height 7
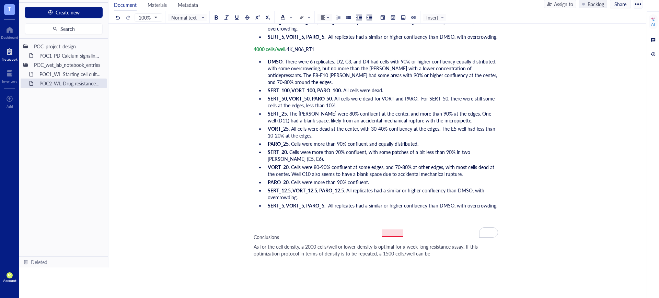
click at [399, 243] on span "As for the cell density, a 2000 cells/well or lower density is optimal for a we…" at bounding box center [367, 250] width 226 height 14
drag, startPoint x: 395, startPoint y: 234, endPoint x: 399, endPoint y: 236, distance: 4.0
click at [395, 243] on span "As for the cell density, a 2000 cells/well or lower density is optimal for a we…" at bounding box center [367, 250] width 226 height 14
click at [415, 243] on span "As for the cell density, a 2000 cells/well or lower density is optimal for a we…" at bounding box center [367, 250] width 226 height 14
click at [451, 243] on div "As for the cell density, a 2000 cells/well or lower density is optimal for a we…" at bounding box center [376, 250] width 244 height 14
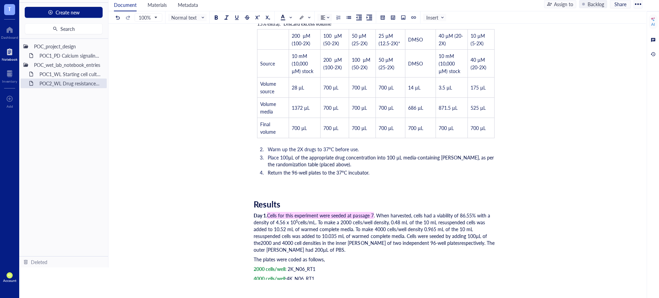
scroll to position [713, 0]
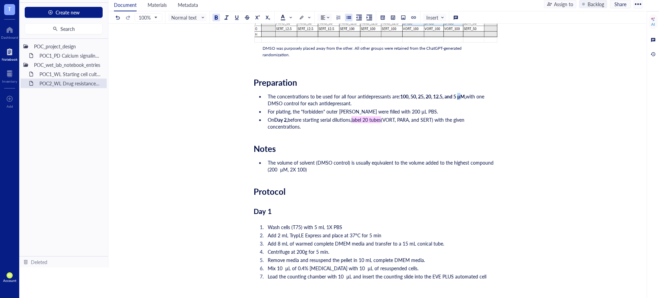
click at [460, 98] on span "100, 50, 25, 20, 12.5, and 5 µM," at bounding box center [433, 96] width 66 height 7
copy span "µ"
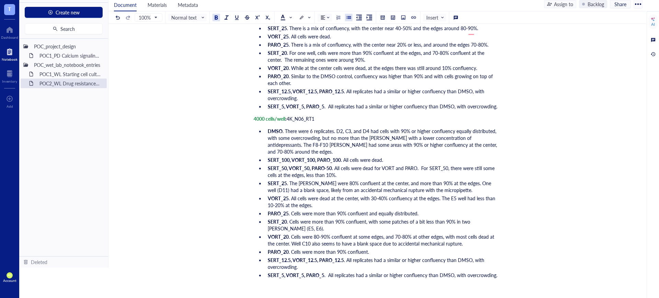
scroll to position [1888, 0]
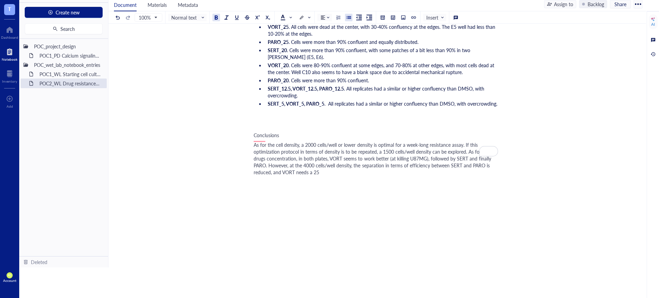
click at [323, 148] on div "As for the cell density, a 2000 cells/well or lower density is optimal for a we…" at bounding box center [376, 158] width 244 height 34
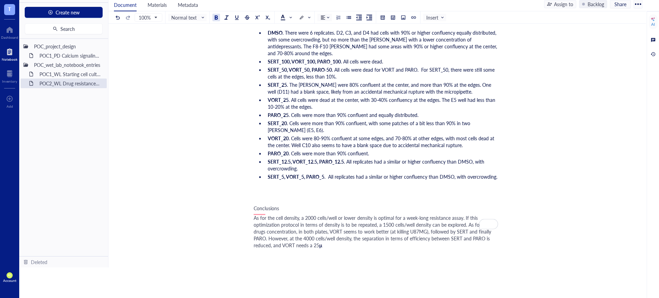
scroll to position [1817, 0]
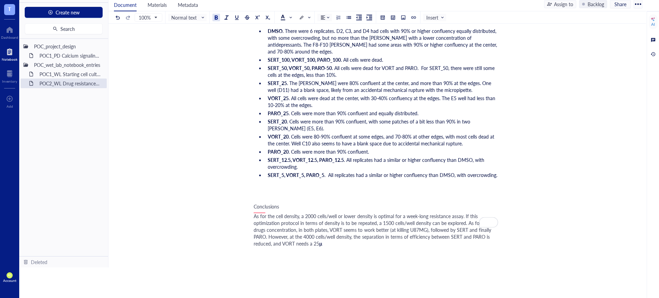
click at [314, 221] on span "As for the cell density, a 2000 cells/well or lower density is optimal for a we…" at bounding box center [373, 230] width 239 height 34
click at [368, 226] on div "As for the cell density, a 2000 cells/well or lower density is optimal for a we…" at bounding box center [376, 230] width 244 height 34
drag, startPoint x: 427, startPoint y: 225, endPoint x: 340, endPoint y: 220, distance: 87.7
click at [340, 220] on div "As for the cell density, a 2000 cells/well or lower density is optimal for a we…" at bounding box center [376, 230] width 244 height 34
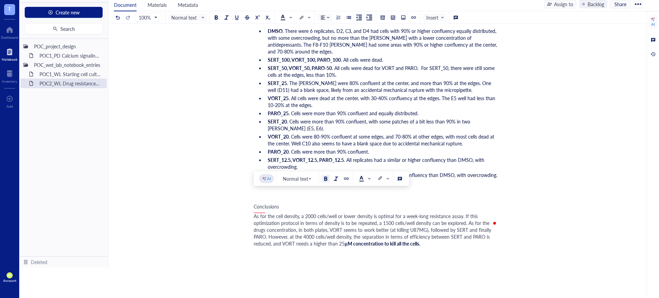
click at [328, 180] on button at bounding box center [326, 179] width 8 height 8
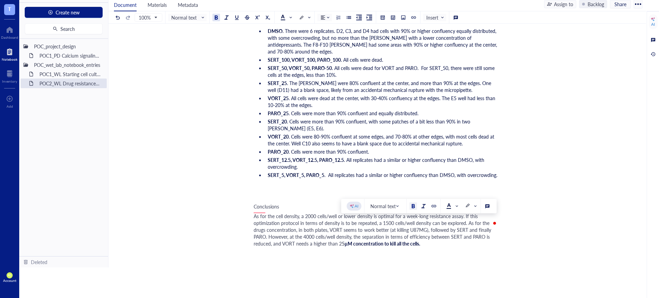
click at [414, 205] on div at bounding box center [413, 206] width 5 height 5
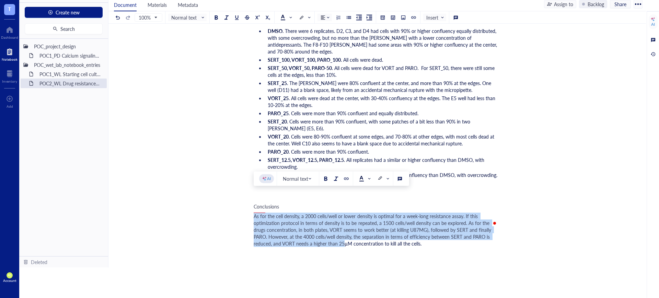
click at [435, 224] on div "As for the cell density, a 2000 cells/well or lower density is optimal for a we…" at bounding box center [376, 230] width 244 height 34
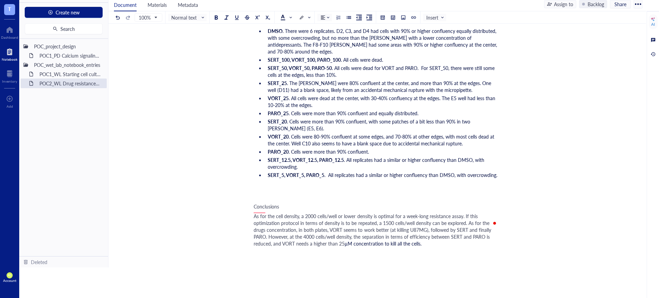
click at [261, 213] on span "As for the cell density, a 2000 cells/well or lower density is optimal for a we…" at bounding box center [373, 230] width 239 height 34
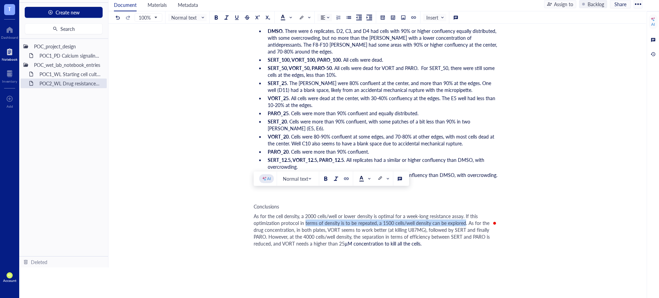
drag, startPoint x: 465, startPoint y: 204, endPoint x: 305, endPoint y: 203, distance: 160.0
click at [305, 213] on span "As for the cell density, a 2000 cells/well or lower density is optimal for a we…" at bounding box center [373, 230] width 238 height 34
click at [384, 179] on span at bounding box center [383, 178] width 11 height 5
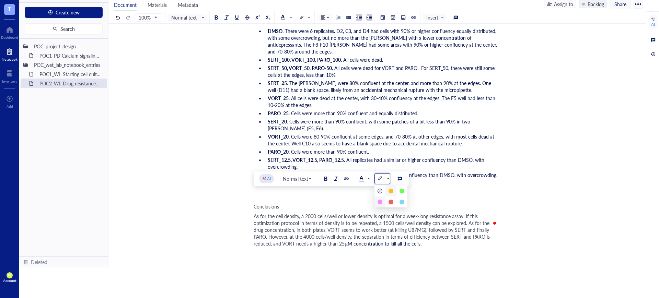
click at [379, 201] on div at bounding box center [380, 202] width 5 height 5
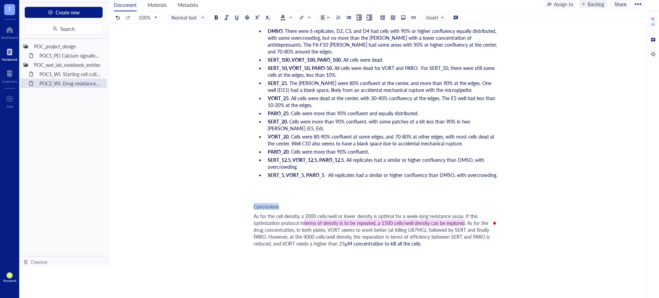
drag, startPoint x: 289, startPoint y: 185, endPoint x: 251, endPoint y: 187, distance: 38.5
click at [189, 17] on span "Normal text" at bounding box center [188, 17] width 34 height 6
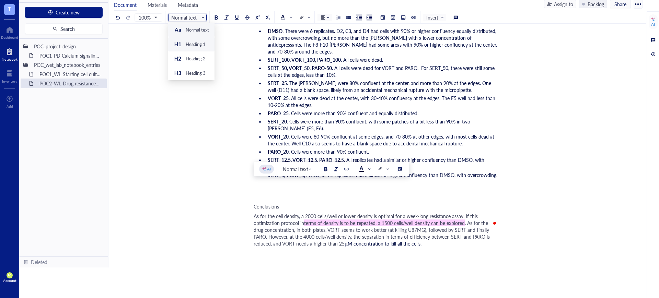
click at [197, 44] on div "Heading 1" at bounding box center [196, 44] width 20 height 6
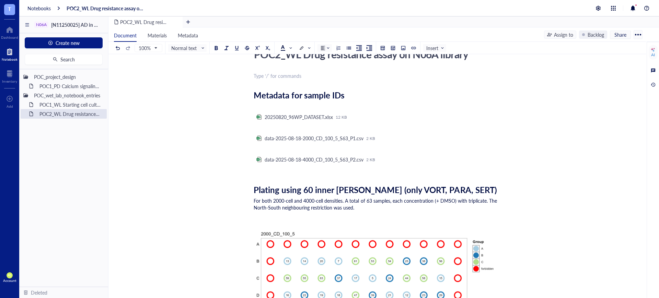
scroll to position [0, 0]
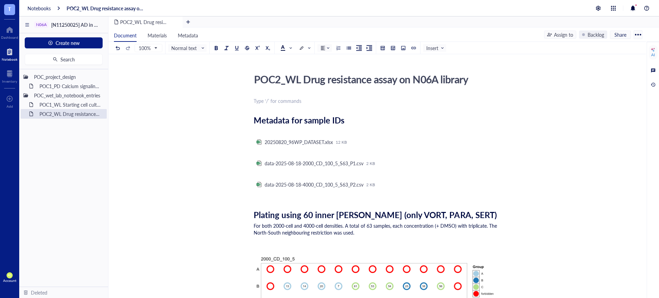
click at [308, 214] on span "Plating using 60 inner [PERSON_NAME] (only VORT, PARA, SERT)" at bounding box center [375, 215] width 243 height 12
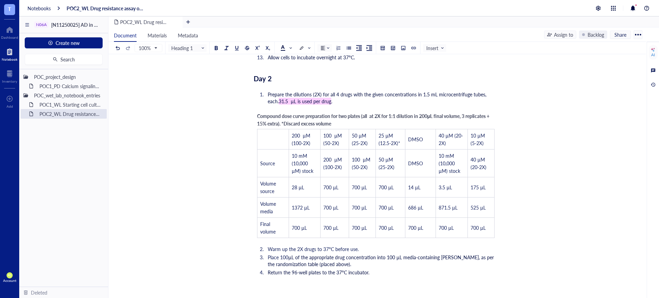
scroll to position [858, 0]
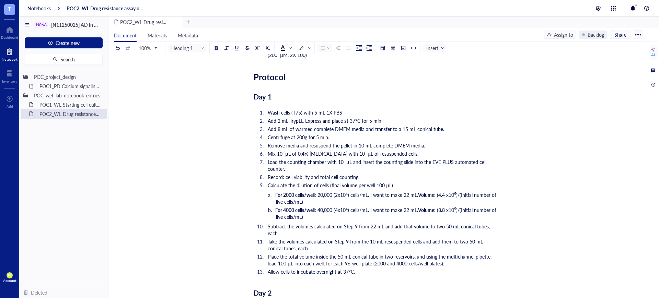
click at [279, 79] on span "Protocol" at bounding box center [270, 77] width 32 height 12
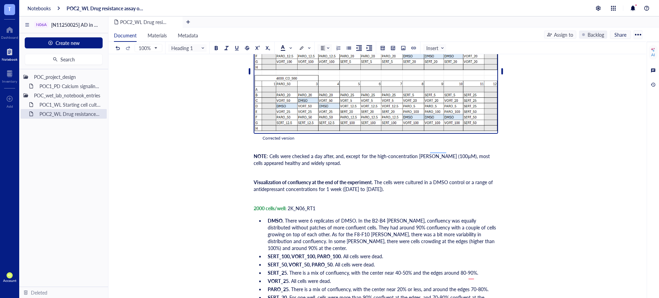
scroll to position [1899, 0]
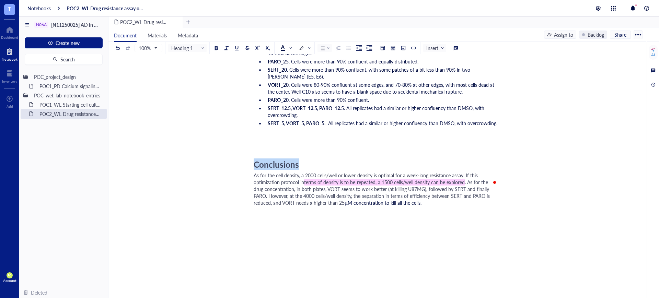
drag, startPoint x: 301, startPoint y: 145, endPoint x: 254, endPoint y: 146, distance: 46.4
click at [254, 160] on div "Conclusions" at bounding box center [376, 165] width 244 height 10
click at [291, 46] on span at bounding box center [286, 47] width 11 height 5
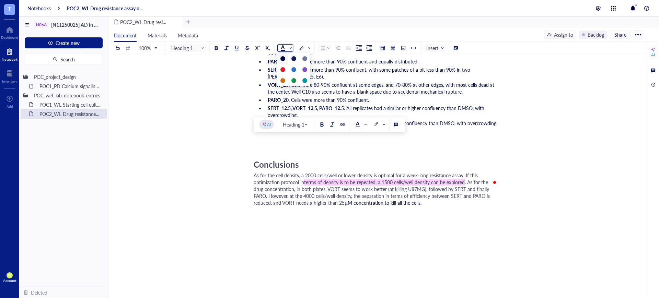
click at [285, 57] on div at bounding box center [283, 58] width 5 height 5
click at [310, 160] on div "Conclusions" at bounding box center [376, 165] width 244 height 10
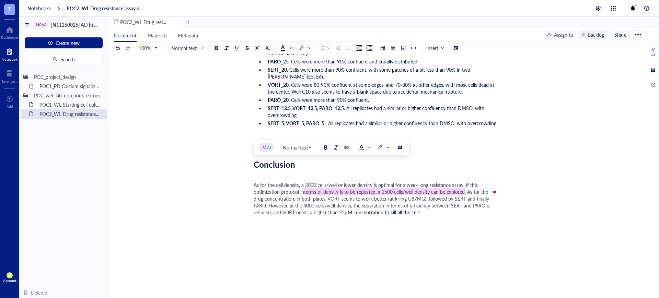
drag, startPoint x: 287, startPoint y: 187, endPoint x: 232, endPoint y: 171, distance: 57.1
click at [444, 189] on span ". As for the drug concentration, in both plates, VORT seems to work better (at …" at bounding box center [373, 202] width 238 height 27
drag, startPoint x: 427, startPoint y: 193, endPoint x: 253, endPoint y: 161, distance: 177.5
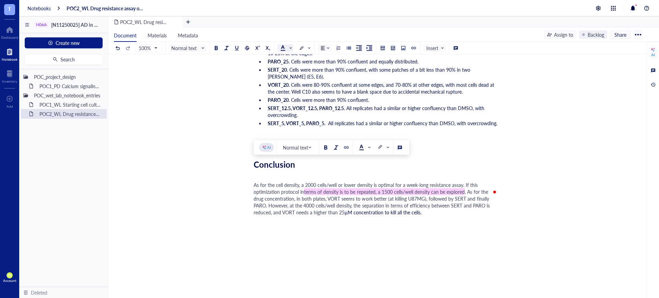
click at [283, 48] on div at bounding box center [283, 47] width 5 height 5
click at [282, 58] on div at bounding box center [283, 58] width 5 height 5
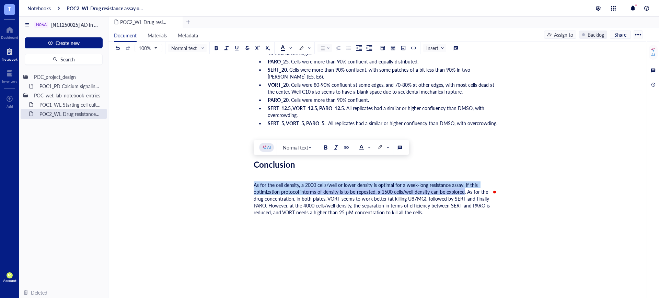
click at [382, 142] on div "﻿" at bounding box center [376, 145] width 244 height 7
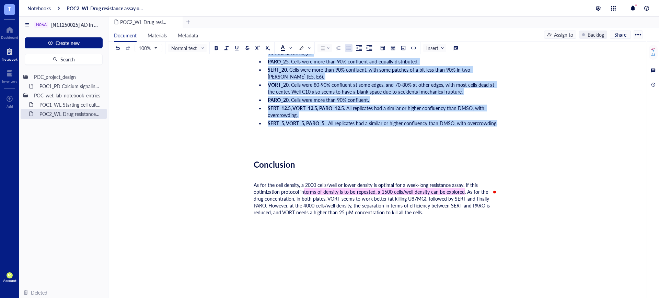
scroll to position [1613, 0]
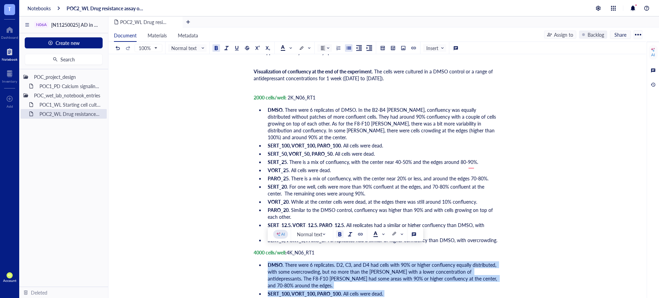
drag, startPoint x: 497, startPoint y: 105, endPoint x: 269, endPoint y: 251, distance: 271.0
click at [290, 49] on span at bounding box center [286, 47] width 11 height 5
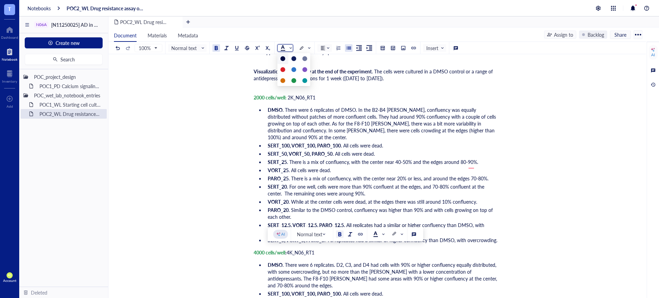
click at [283, 58] on div at bounding box center [283, 58] width 5 height 5
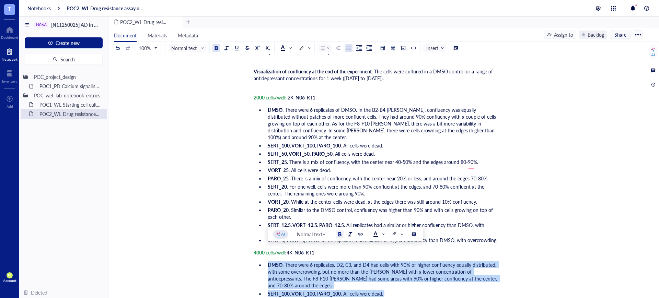
click at [461, 183] on li "SERT_20 . For one well, cells were more than 90% confluent at the edges, and 70…" at bounding box center [381, 190] width 233 height 14
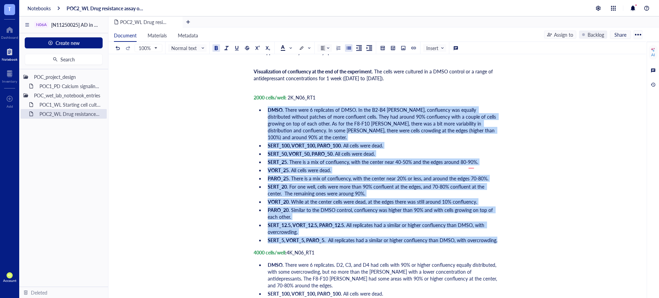
drag, startPoint x: 381, startPoint y: 212, endPoint x: 247, endPoint y: 102, distance: 174.0
click at [291, 49] on span at bounding box center [286, 47] width 11 height 5
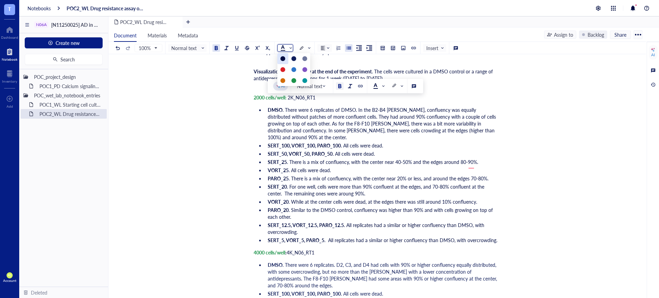
click at [284, 61] on div at bounding box center [282, 58] width 11 height 11
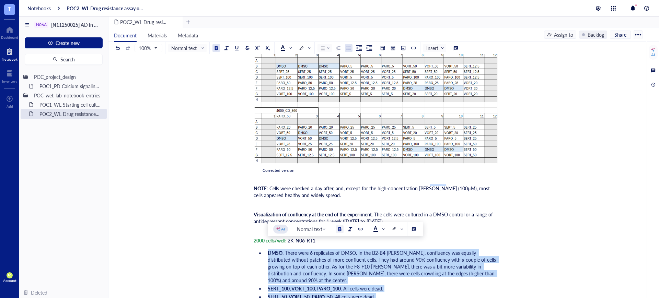
scroll to position [1909, 0]
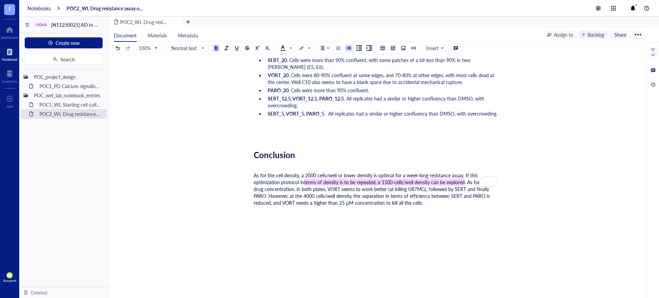
click at [321, 150] on div "Conclusion" at bounding box center [376, 155] width 244 height 10
click at [442, 180] on div "As for the cell density, a 2000 cells/well or lower density is optimal for a we…" at bounding box center [376, 189] width 244 height 34
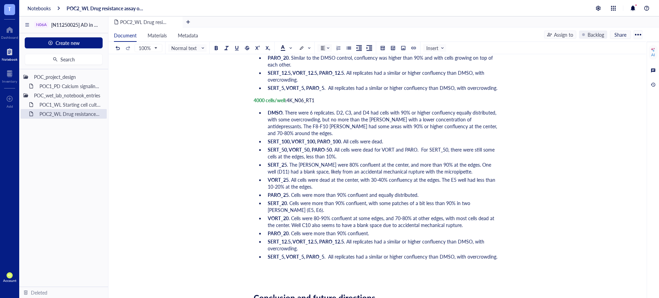
scroll to position [1837, 0]
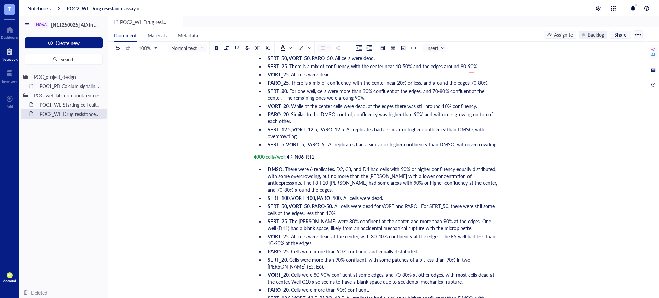
scroll to position [1694, 0]
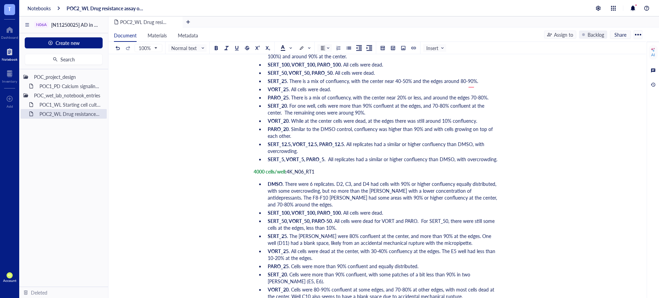
click at [483, 117] on li "VORT_20 . While at the center cells were dead, at the edges there was still aro…" at bounding box center [381, 120] width 233 height 7
click at [393, 102] on li "SERT_20 . For one well, cells were more than 90% confluent at the edges, and 70…" at bounding box center [381, 109] width 233 height 14
click at [488, 117] on li "VORT_20 . While at the center cells were dead, at the edges there was still aro…" at bounding box center [381, 120] width 233 height 7
click at [414, 126] on li "PARO_20 . Similar to the DMSO control, confluency was higher than 90% and with …" at bounding box center [381, 133] width 233 height 14
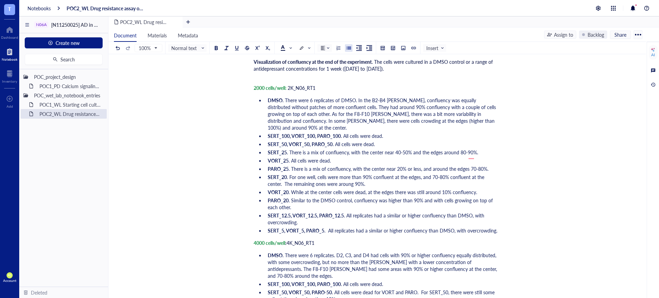
click at [350, 157] on li "VORT_25 . All cells were dead." at bounding box center [381, 160] width 233 height 7
click at [488, 134] on ul "DMSO . There were 6 replicates of DMSO. In the B2-B4 [PERSON_NAME], confluency …" at bounding box center [376, 165] width 244 height 140
click at [345, 157] on li "VORT_25 . All cells were dead." at bounding box center [381, 160] width 233 height 7
click at [485, 166] on span ". There is a mix of confluency, with the center near 20% or less, and around th…" at bounding box center [389, 169] width 200 height 7
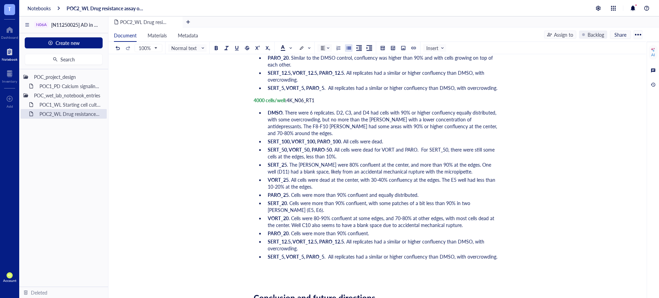
scroll to position [1909, 0]
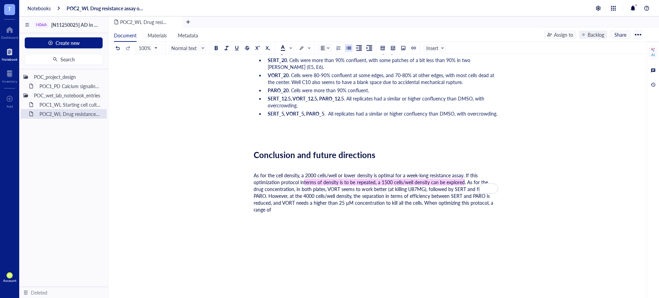
click at [318, 190] on div "As for the cell density, a 2000 cells/well or lower density is optimal for a we…" at bounding box center [376, 192] width 244 height 41
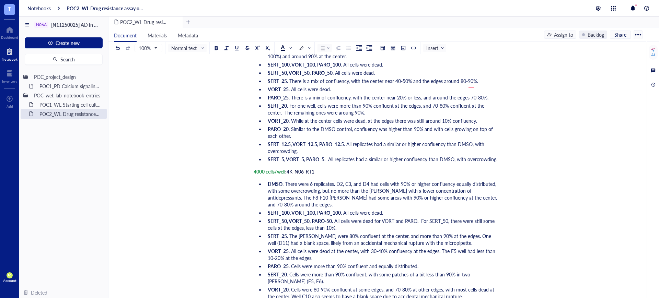
scroll to position [1837, 0]
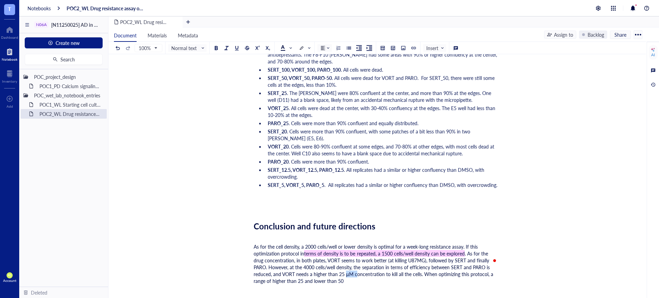
drag, startPoint x: 355, startPoint y: 253, endPoint x: 346, endPoint y: 255, distance: 9.8
click at [346, 255] on span ". As for the drug concentration, in both plates, VORT seems to work better (at …" at bounding box center [374, 267] width 241 height 34
click at [354, 254] on span ". As for the drug concentration, in both plates, VORT seems to work better (at …" at bounding box center [374, 267] width 241 height 34
drag, startPoint x: 352, startPoint y: 254, endPoint x: 345, endPoint y: 254, distance: 6.9
click at [345, 254] on span ". As for the drug concentration, in both plates, VORT seems to work better (at …" at bounding box center [374, 267] width 241 height 34
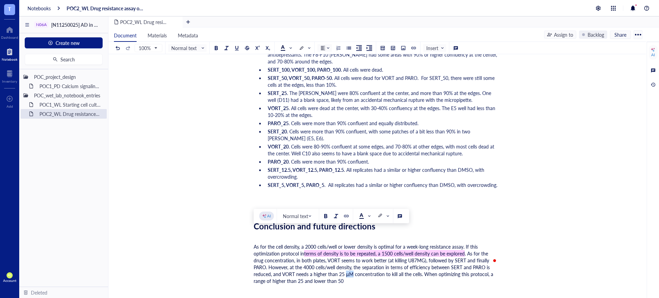
copy span "µM"
click at [304, 260] on span ". As for the drug concentration, in both plates, VORT seems to work better (at …" at bounding box center [374, 267] width 241 height 34
click at [303, 261] on span ". As for the drug concentration, in both plates, VORT seems to work better (at …" at bounding box center [374, 267] width 241 height 34
click at [358, 259] on div "As for the cell density, a 2000 cells/well or lower density is optimal for a we…" at bounding box center [376, 263] width 244 height 41
drag, startPoint x: 396, startPoint y: 261, endPoint x: 253, endPoint y: 266, distance: 142.6
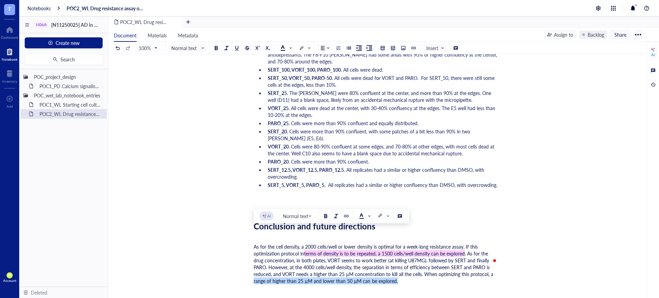
click at [384, 217] on span at bounding box center [383, 216] width 11 height 5
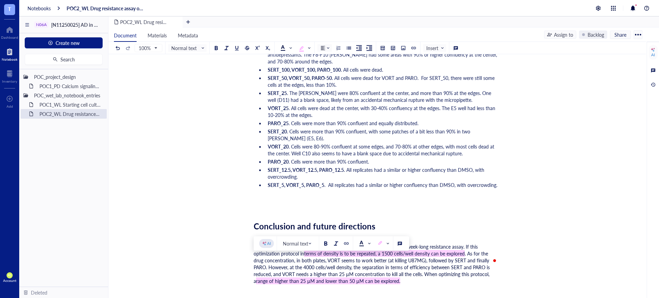
click at [413, 263] on div "As for the cell density, a 2000 cells/well or lower density is optimal for a we…" at bounding box center [376, 263] width 244 height 41
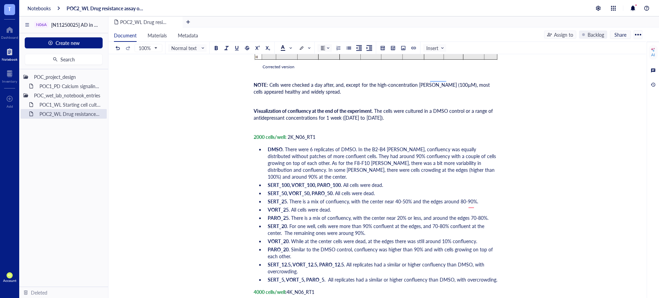
scroll to position [1916, 0]
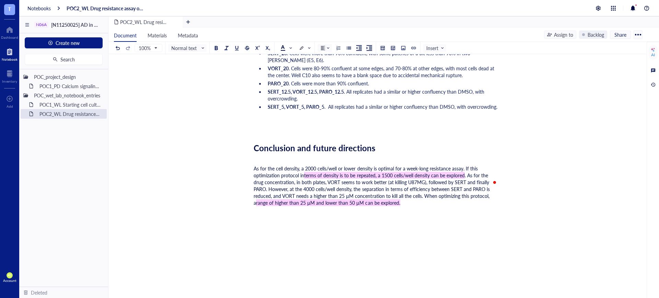
click at [9, 27] on div at bounding box center [9, 29] width 17 height 11
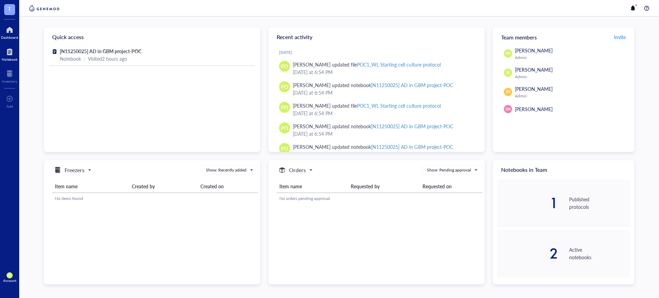
click at [7, 55] on div at bounding box center [10, 51] width 16 height 11
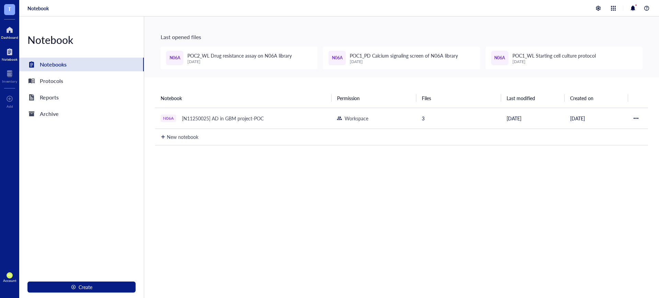
click at [10, 28] on div at bounding box center [9, 29] width 17 height 11
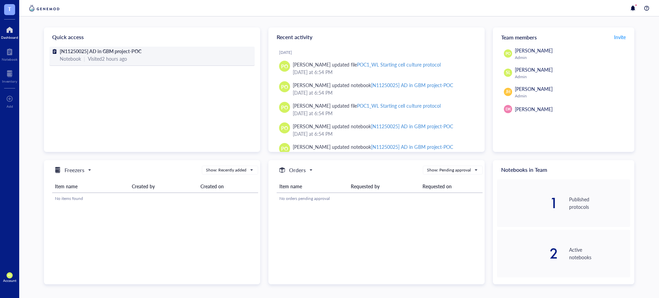
click at [96, 52] on span "[N11250025] AD in GBM project-POC" at bounding box center [101, 51] width 82 height 7
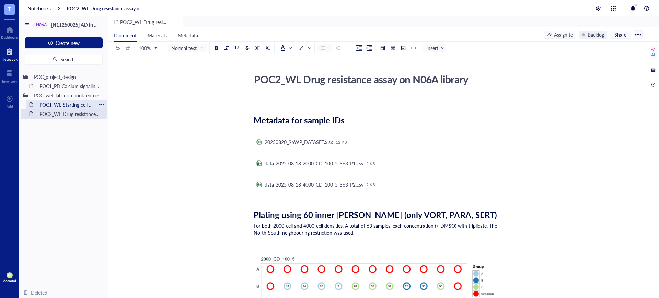
click at [62, 105] on div "POC1_WL Starting cell culture protocol" at bounding box center [66, 105] width 60 height 10
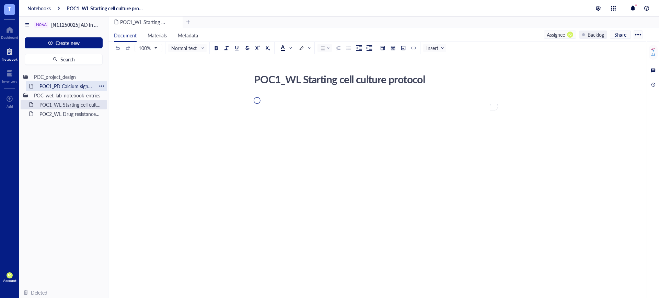
click at [65, 85] on div "POC1_PD Calcium signaling screen of N06A library" at bounding box center [66, 86] width 60 height 10
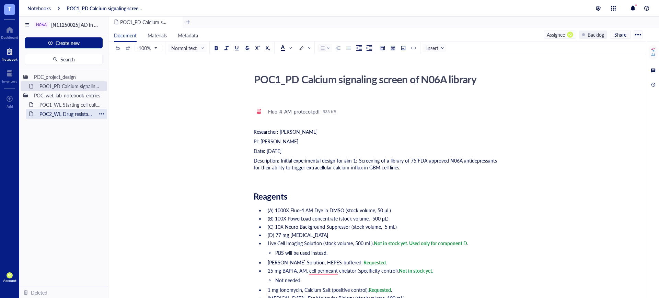
click at [59, 113] on div "POC2_WL Drug resistance assay on N06A library" at bounding box center [66, 114] width 60 height 10
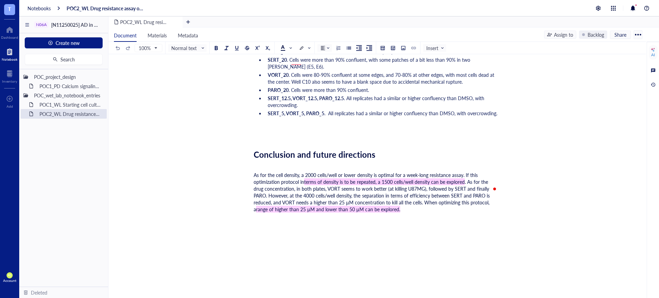
scroll to position [1916, 0]
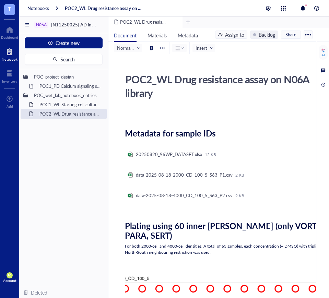
scroll to position [1875, 0]
